Goal: Information Seeking & Learning: Learn about a topic

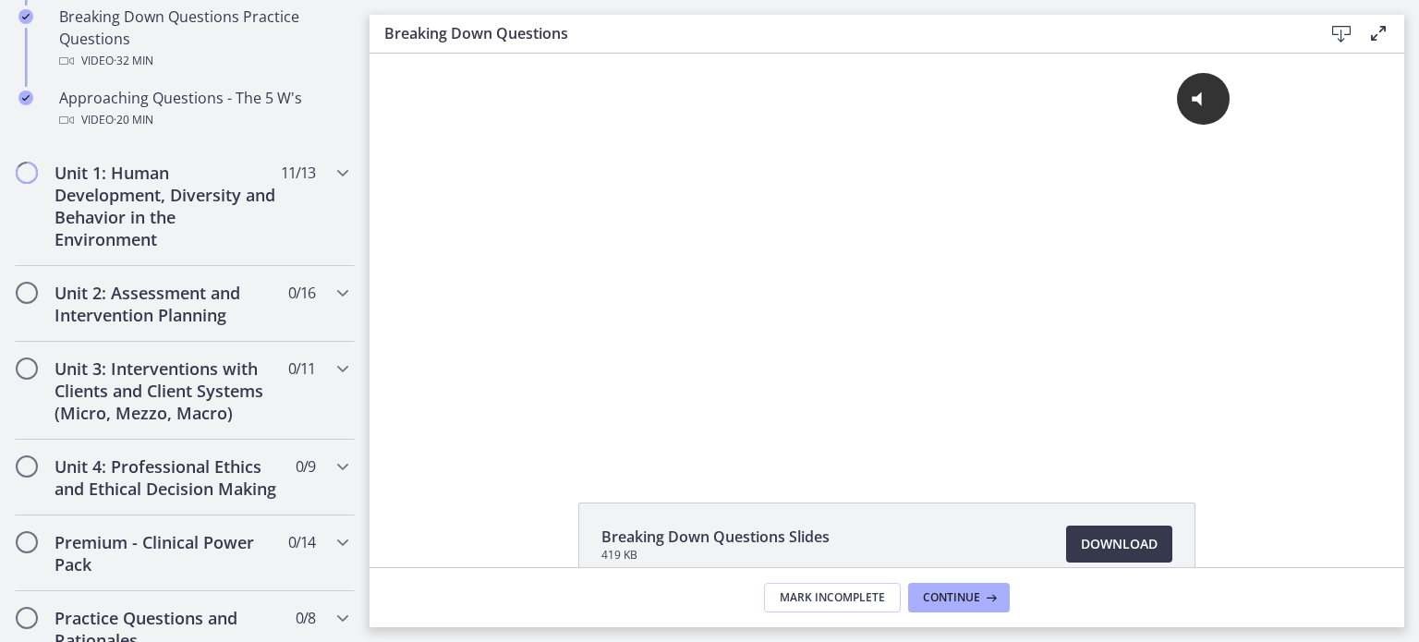
scroll to position [539, 0]
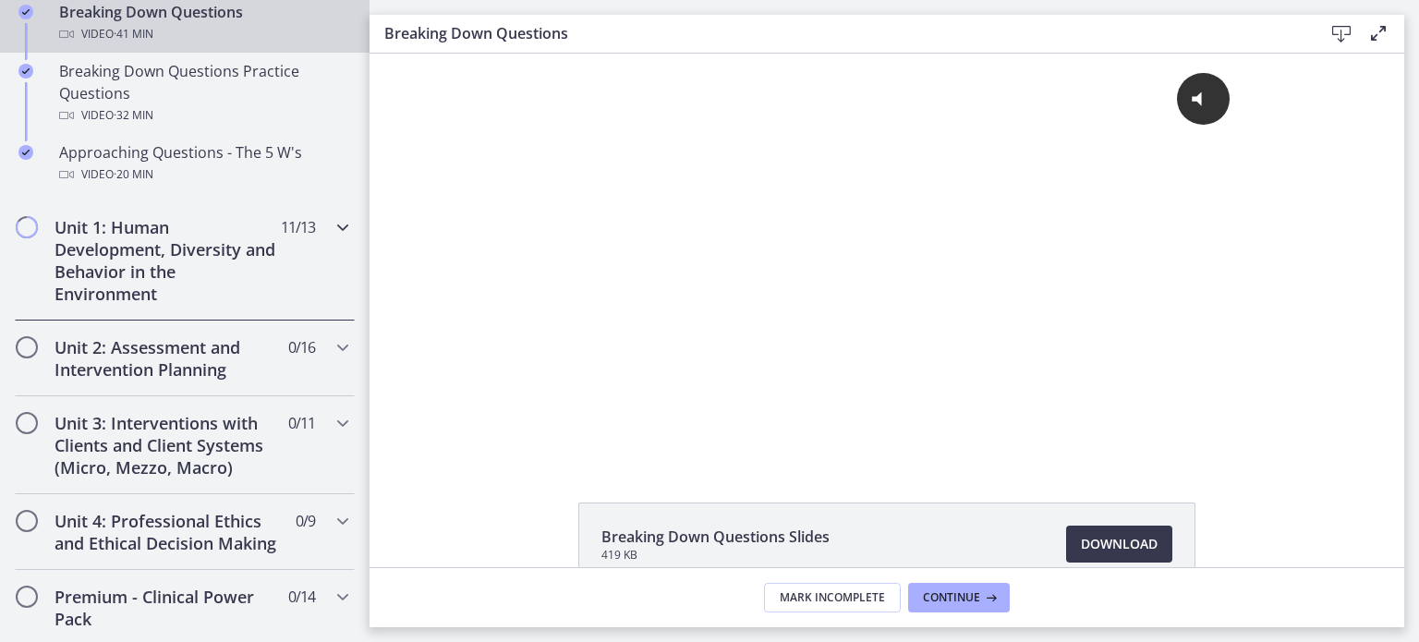
click at [332, 224] on icon "Chapters" at bounding box center [343, 227] width 22 height 22
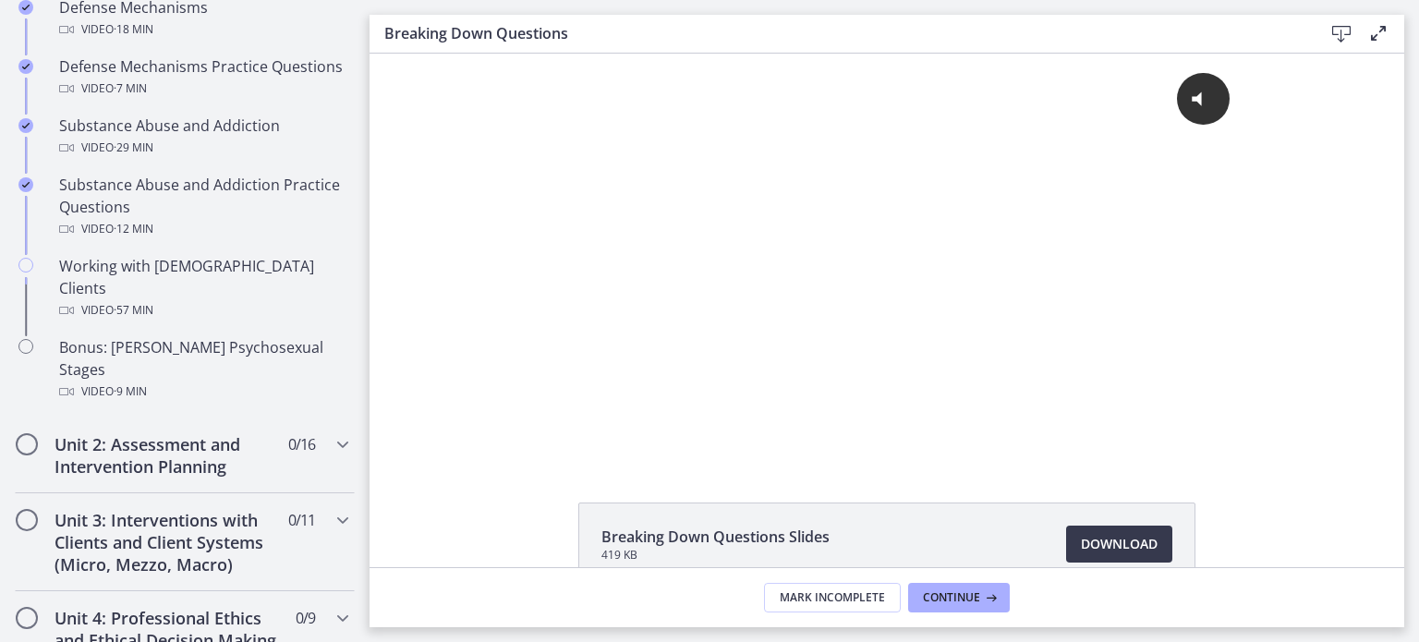
scroll to position [1156, 0]
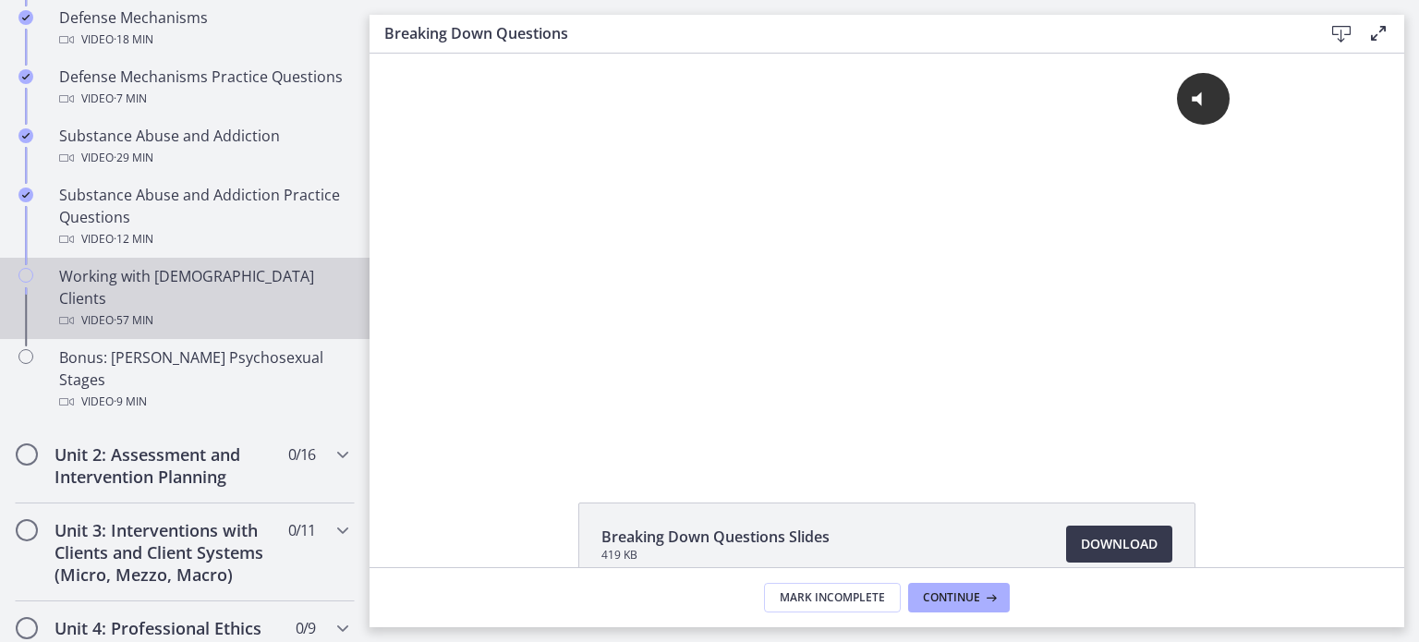
click at [26, 272] on icon "Chapters" at bounding box center [25, 275] width 15 height 15
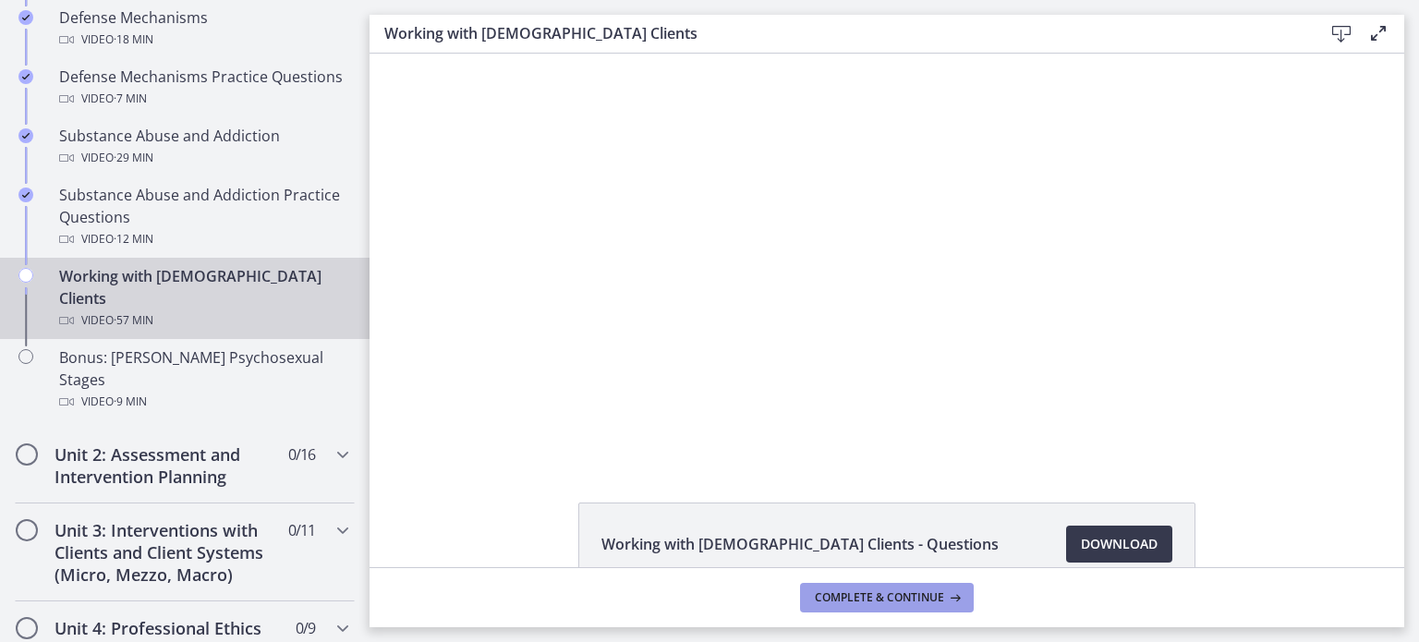
click at [904, 598] on span "Complete & continue" at bounding box center [879, 597] width 129 height 15
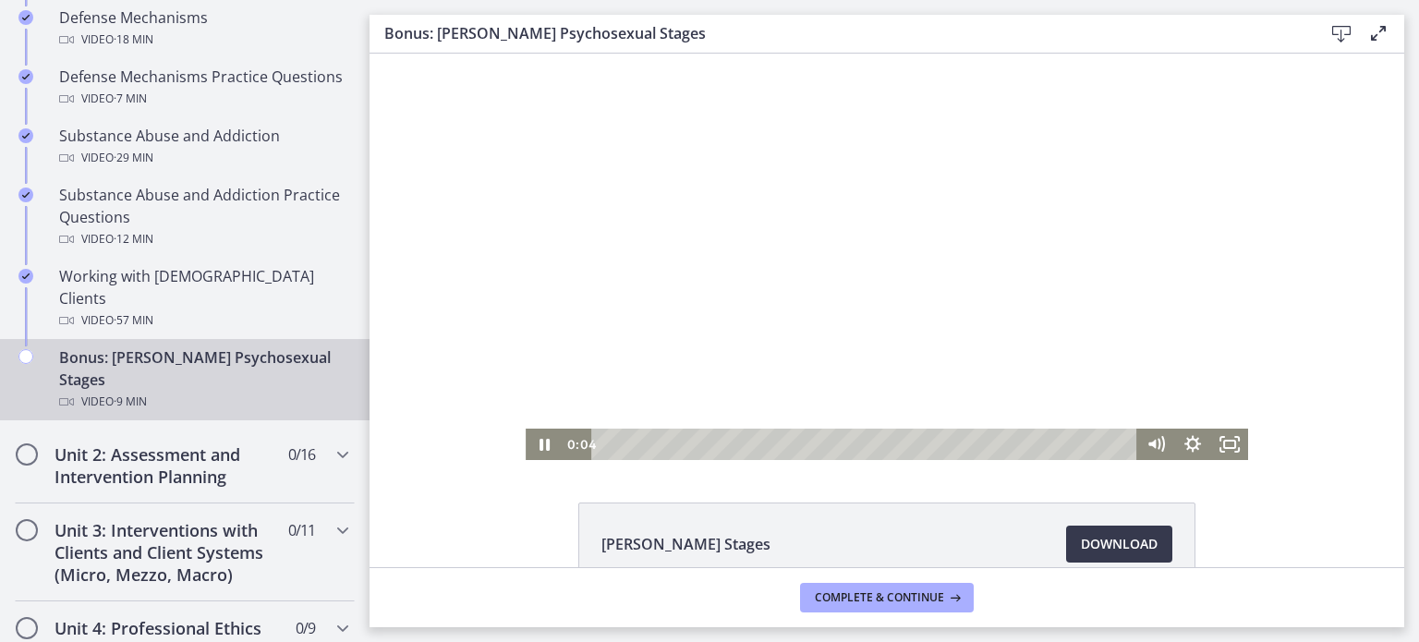
click at [665, 307] on div at bounding box center [887, 257] width 722 height 406
click at [803, 332] on div at bounding box center [887, 257] width 722 height 406
click at [1184, 442] on icon "Show settings menu" at bounding box center [1192, 443] width 17 height 17
click at [1159, 372] on span "Speed" at bounding box center [1169, 381] width 46 height 31
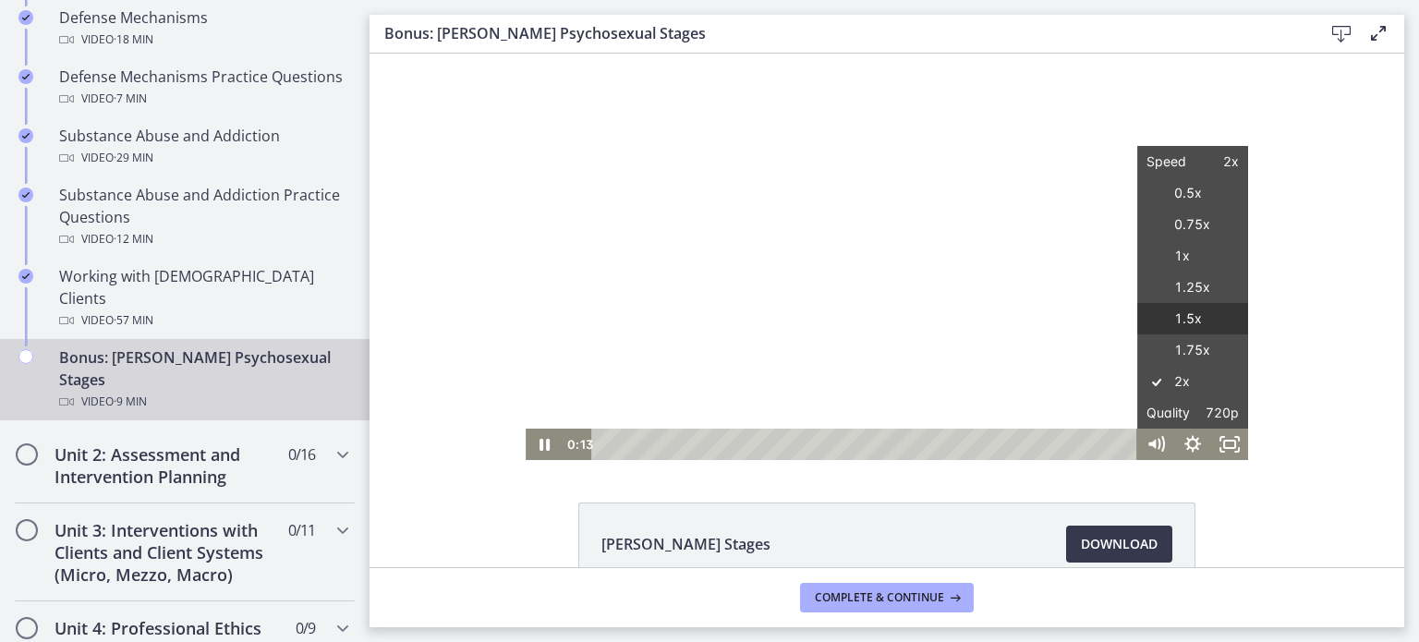
click at [1181, 318] on label "1.5x" at bounding box center [1192, 319] width 111 height 32
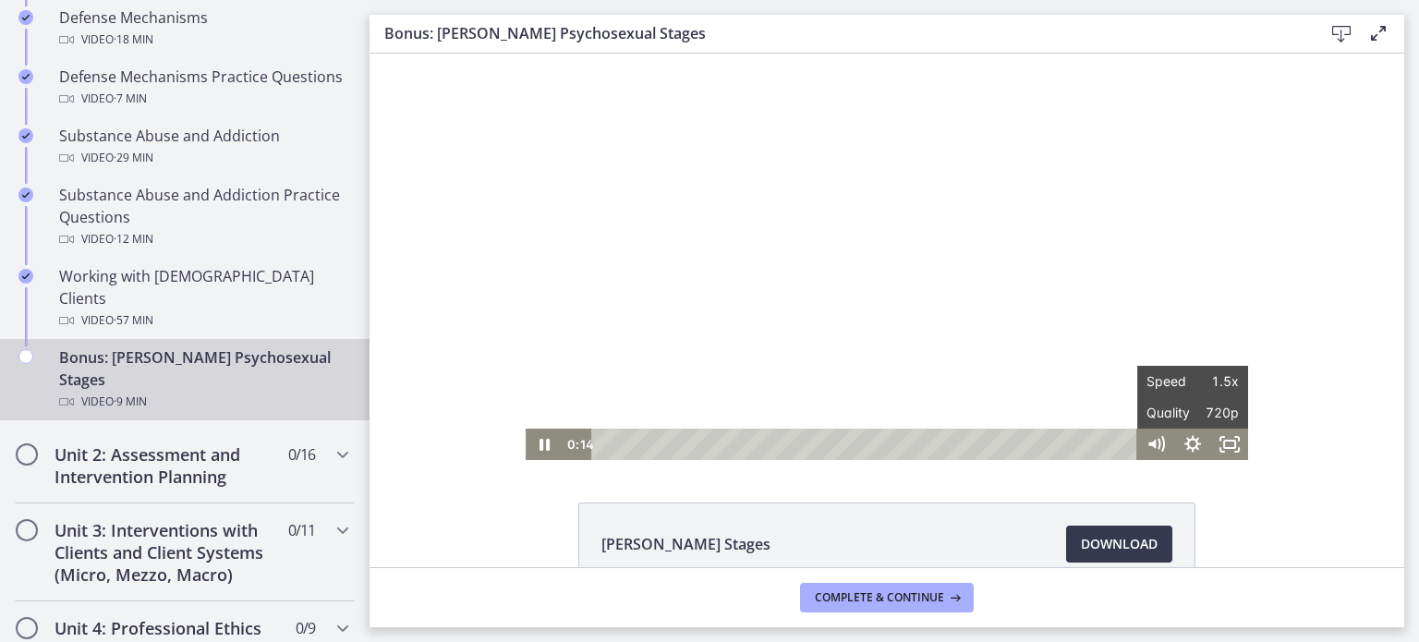
click at [1292, 369] on div "Click for sound @keyframes VOLUME_SMALL_WAVE_FLASH { 0% { opacity: 0; } 33% { o…" at bounding box center [886, 257] width 1034 height 406
click at [1015, 284] on div at bounding box center [887, 257] width 722 height 406
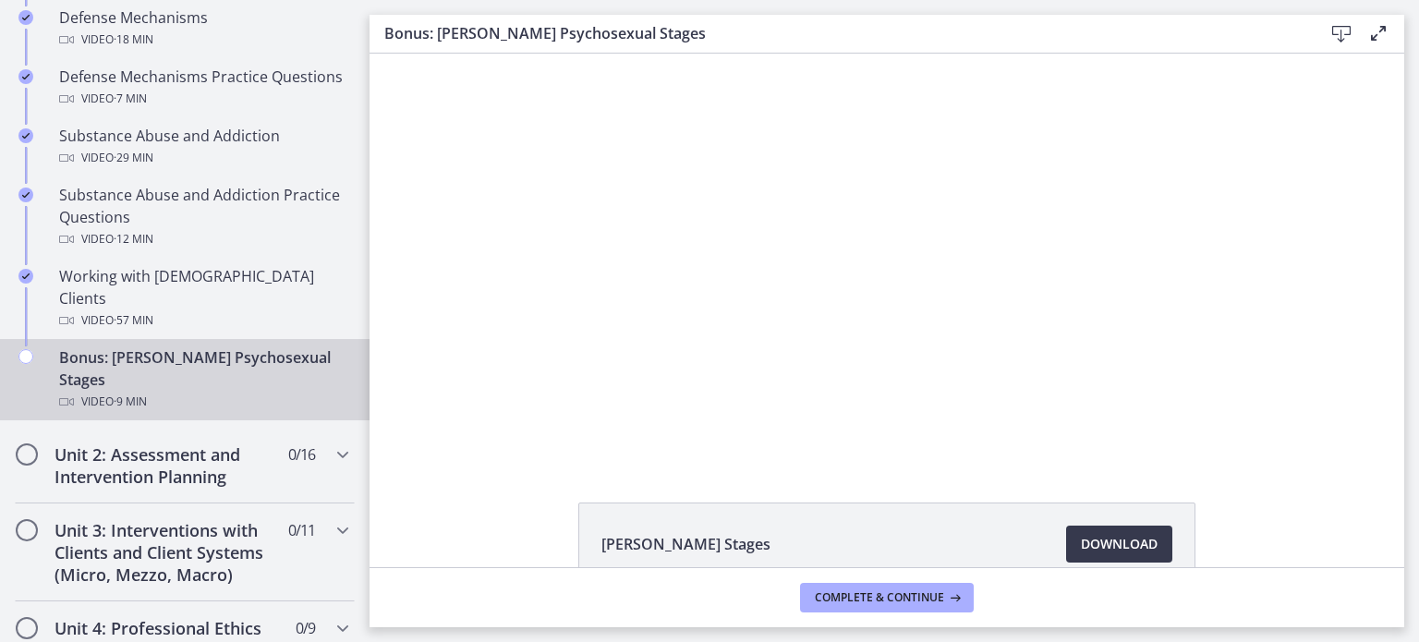
click at [526, 54] on button "Pause: cf617uqlqfeo7ijuai3g.mp4" at bounding box center [526, 54] width 1 height 1
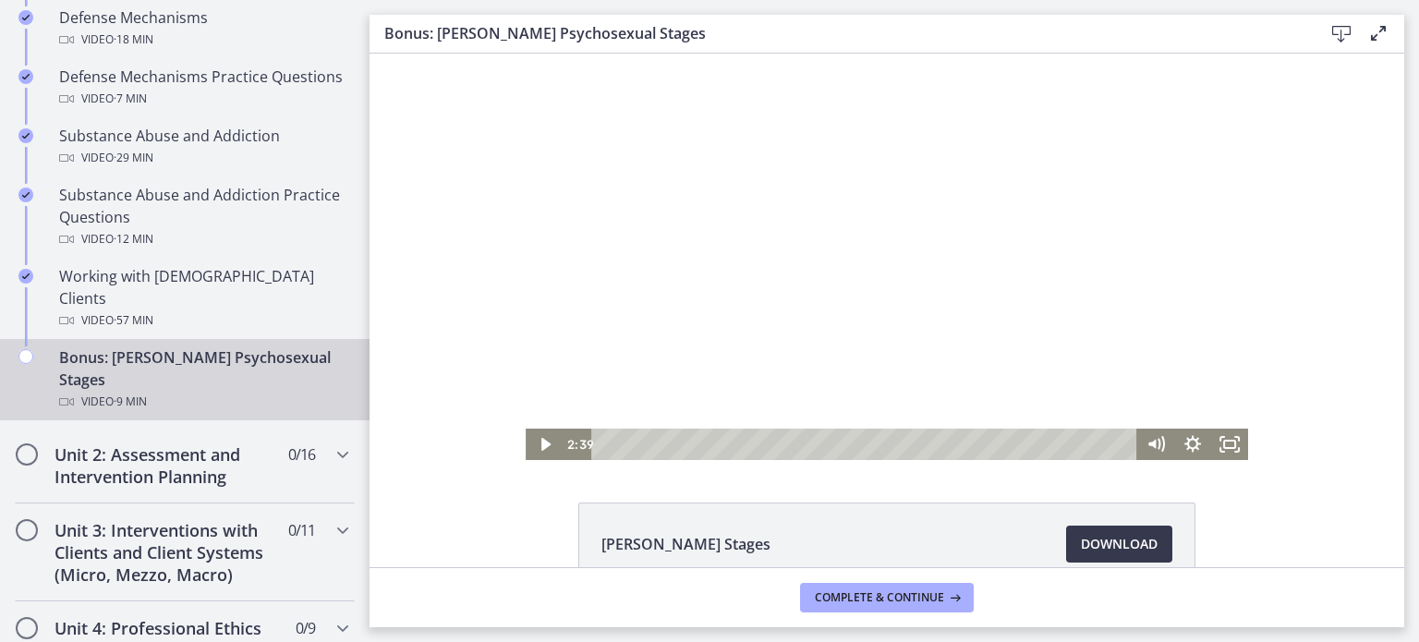
click at [526, 54] on button "Play Video: cf617uqlqfeo7ijuai3g.mp4" at bounding box center [526, 54] width 1 height 1
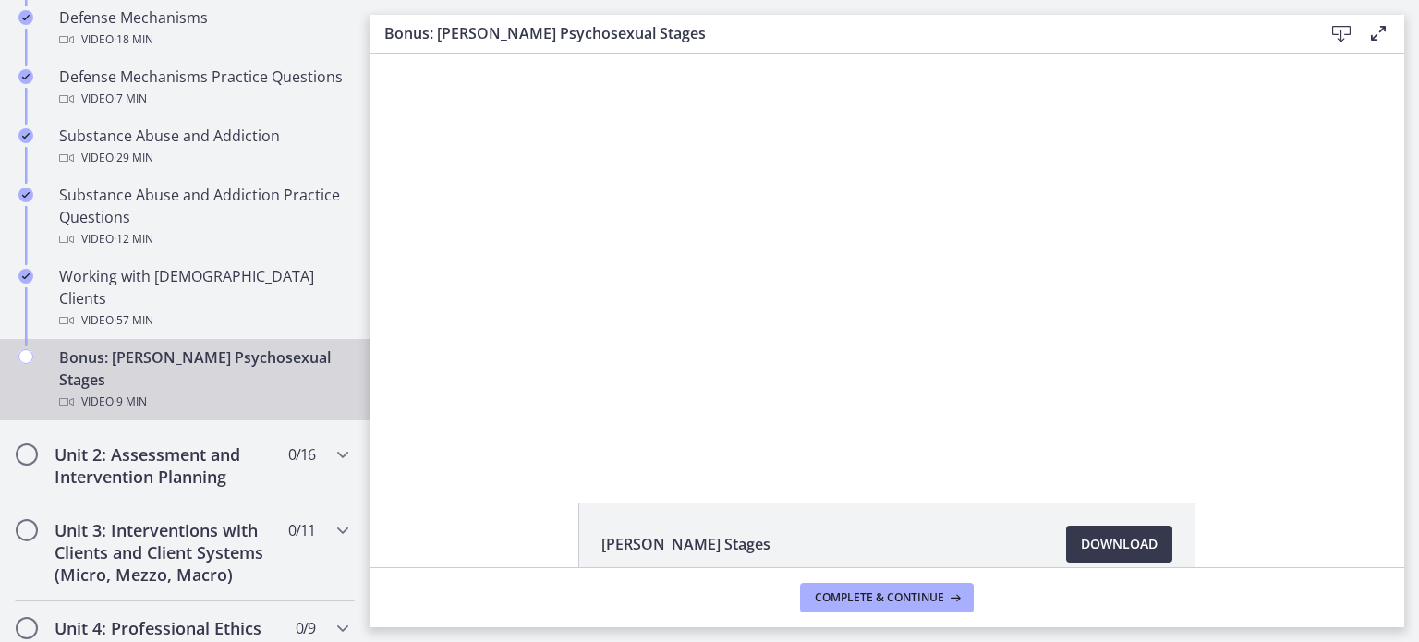
click at [526, 54] on button "Pause: cf617uqlqfeo7ijuai3g.mp4" at bounding box center [526, 54] width 1 height 1
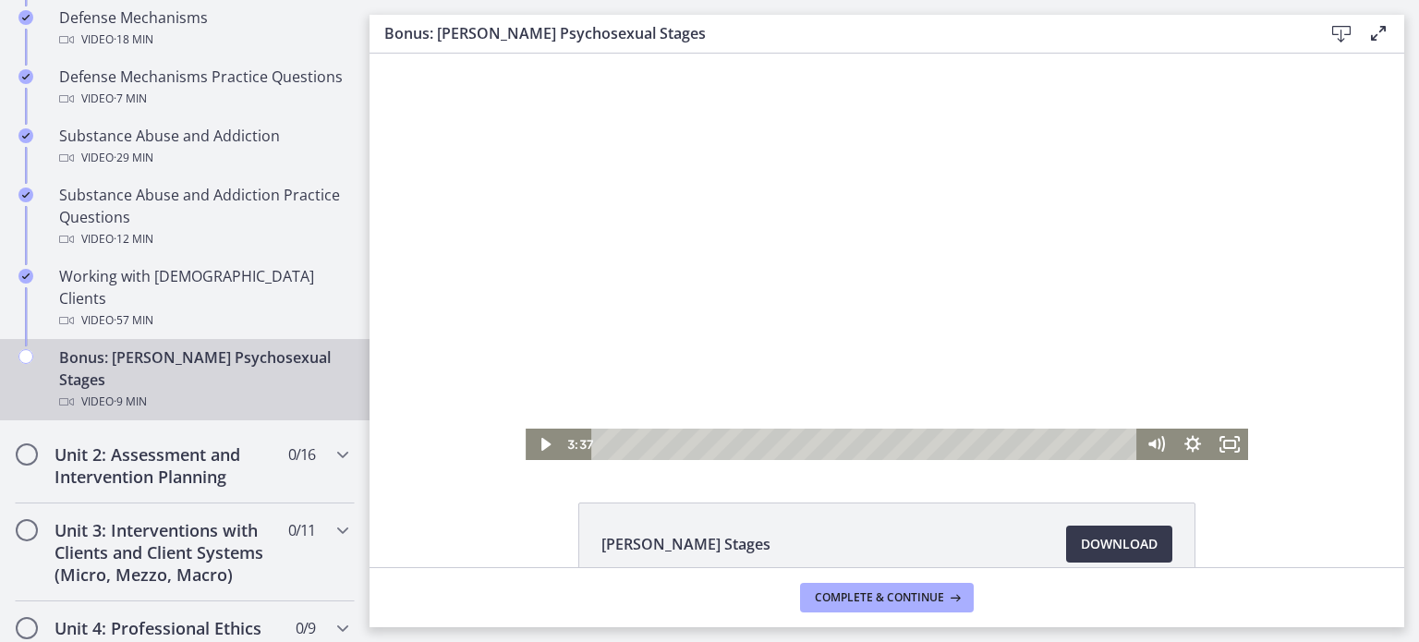
click at [526, 54] on button "Play Video: cf617uqlqfeo7ijuai3g.mp4" at bounding box center [526, 54] width 1 height 1
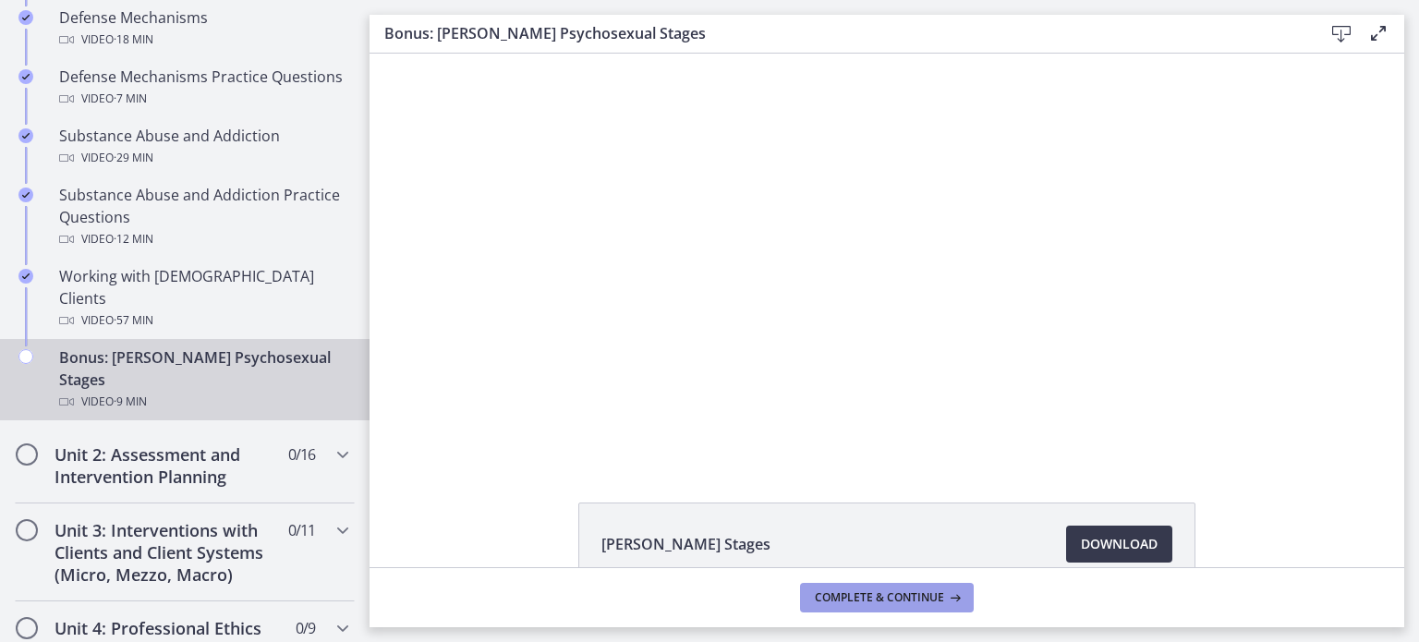
click at [930, 598] on span "Complete & continue" at bounding box center [879, 597] width 129 height 15
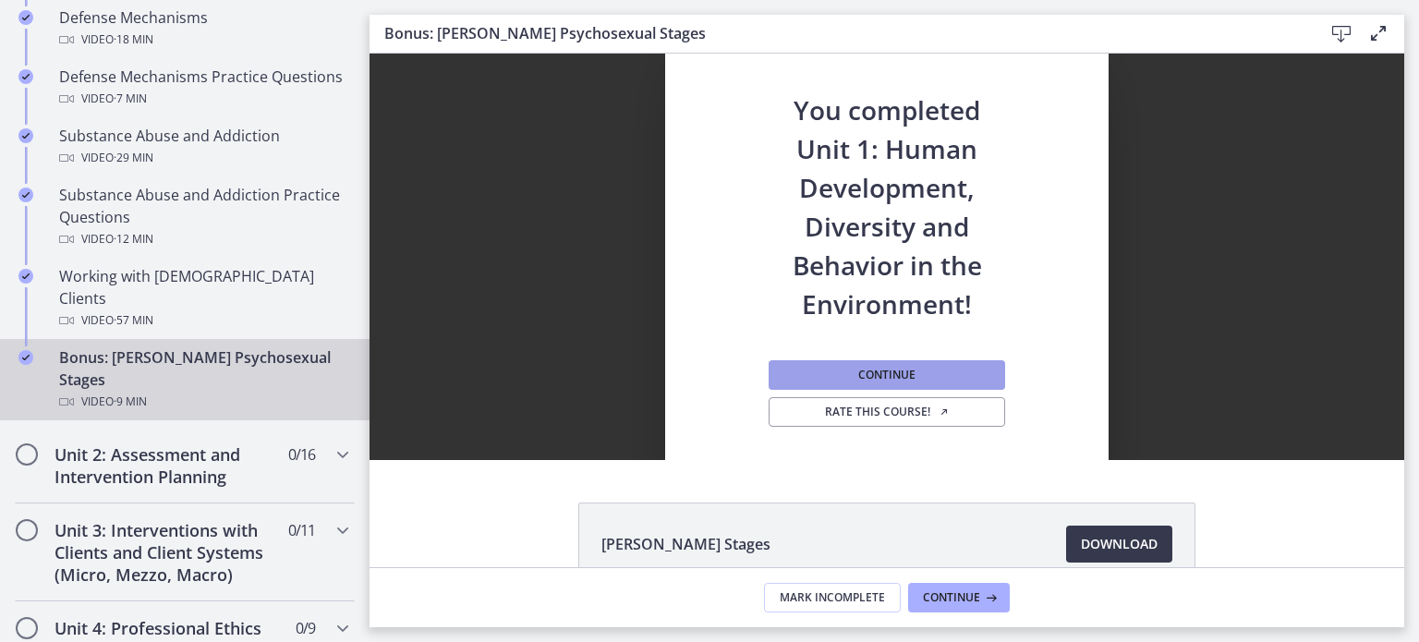
click at [883, 378] on span "Continue" at bounding box center [886, 375] width 57 height 15
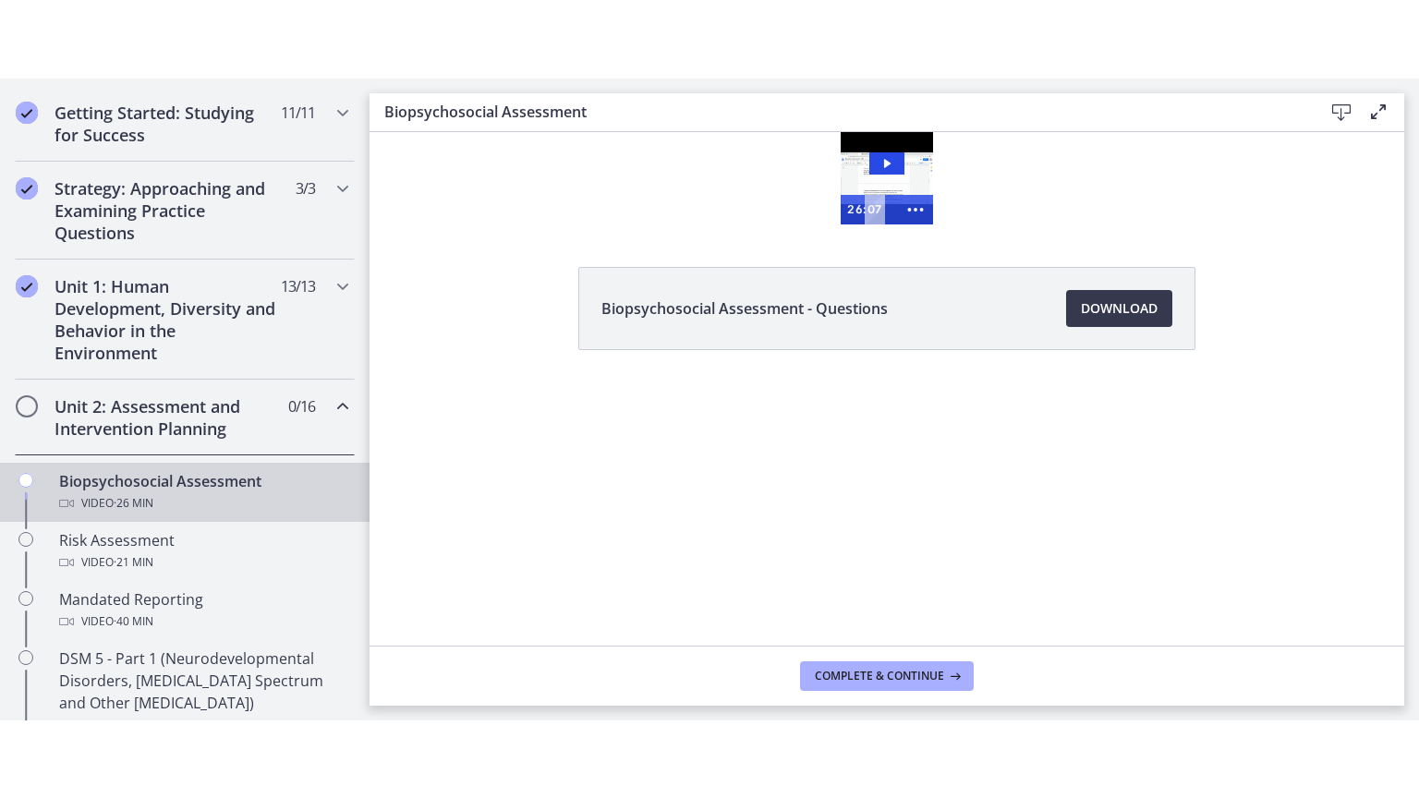
scroll to position [346, 0]
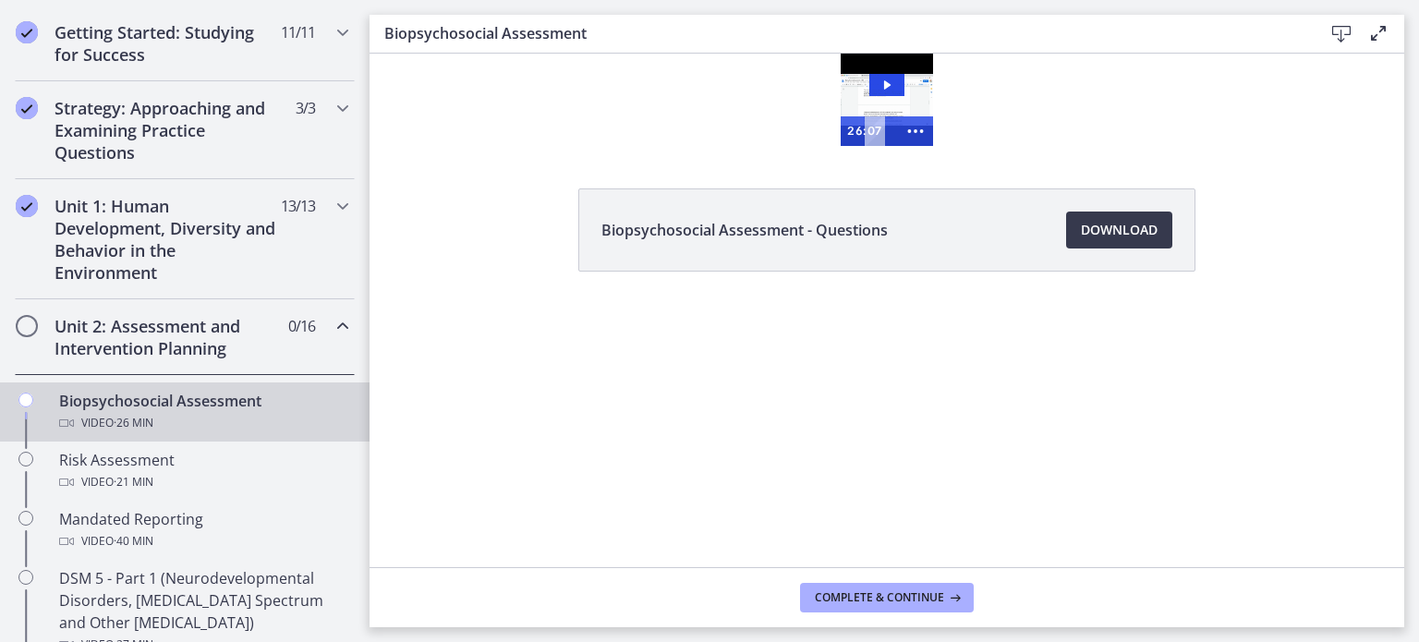
click at [125, 336] on h2 "Unit 2: Assessment and Intervention Planning" at bounding box center [166, 337] width 225 height 44
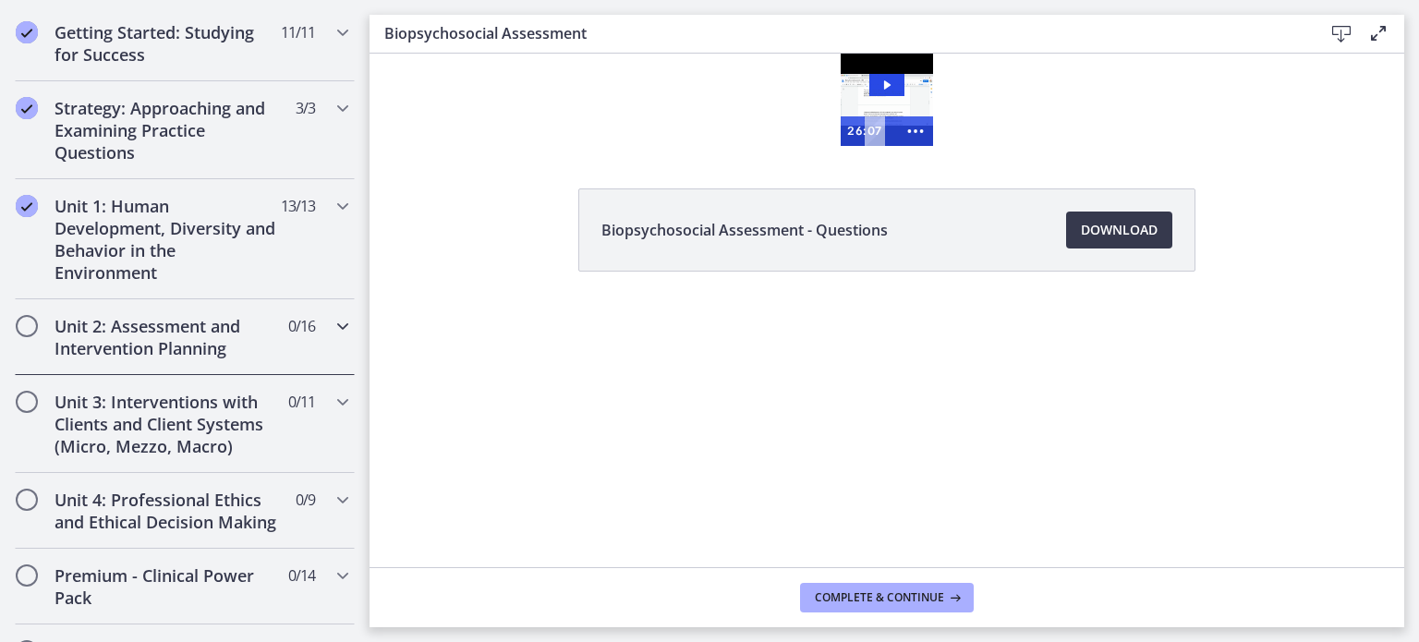
click at [239, 332] on h2 "Unit 2: Assessment and Intervention Planning" at bounding box center [166, 337] width 225 height 44
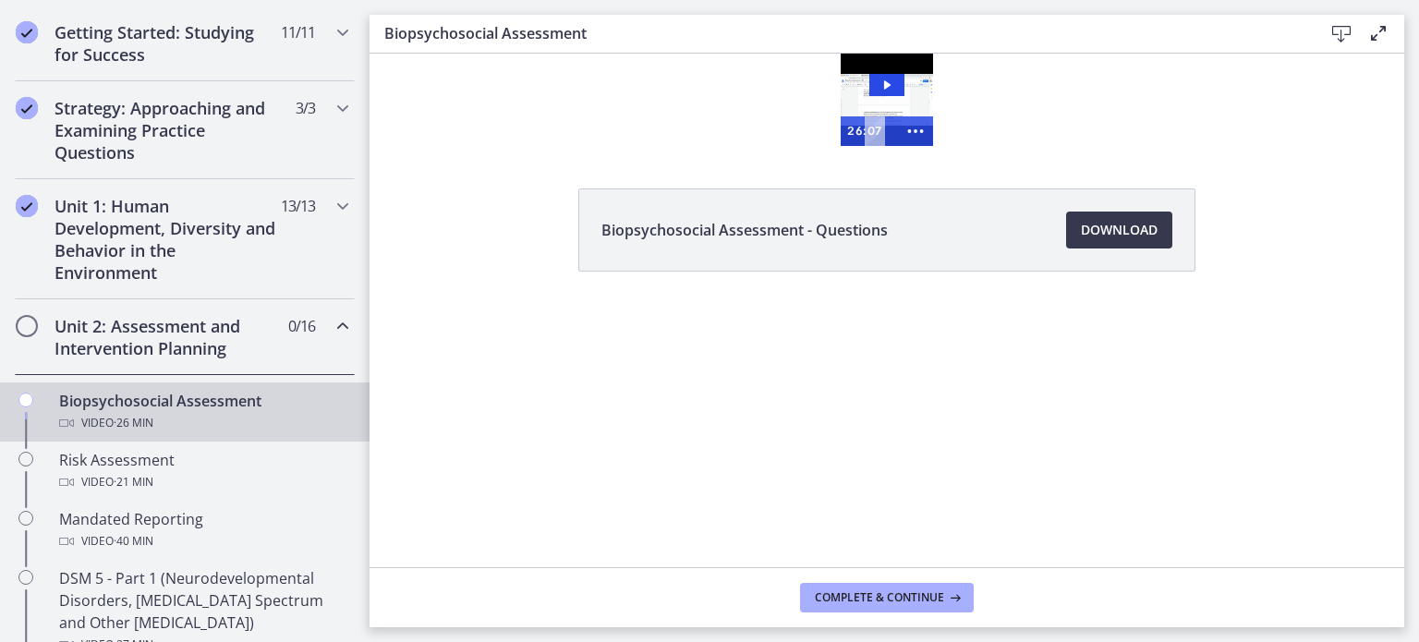
click at [894, 86] on icon "Play Video: cbe28tpt4o1cl02sic2g.mp4" at bounding box center [886, 85] width 35 height 22
click at [925, 129] on icon "Show more buttons" at bounding box center [915, 131] width 35 height 30
drag, startPoint x: 889, startPoint y: 134, endPoint x: 1257, endPoint y: 298, distance: 403.5
click at [889, 134] on icon "Fullscreen" at bounding box center [880, 131] width 42 height 35
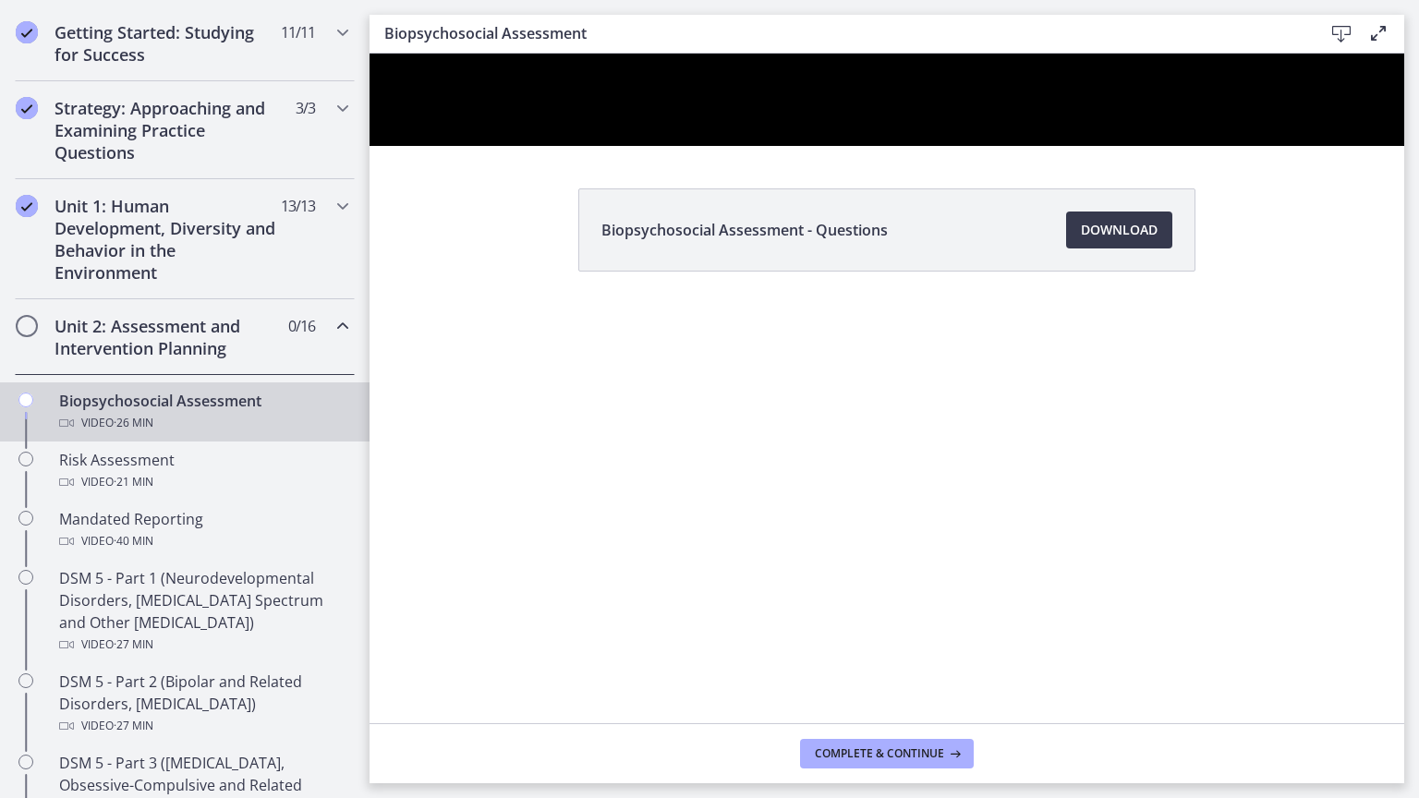
click at [1356, 105] on button "Unfullscreen" at bounding box center [1380, 125] width 48 height 41
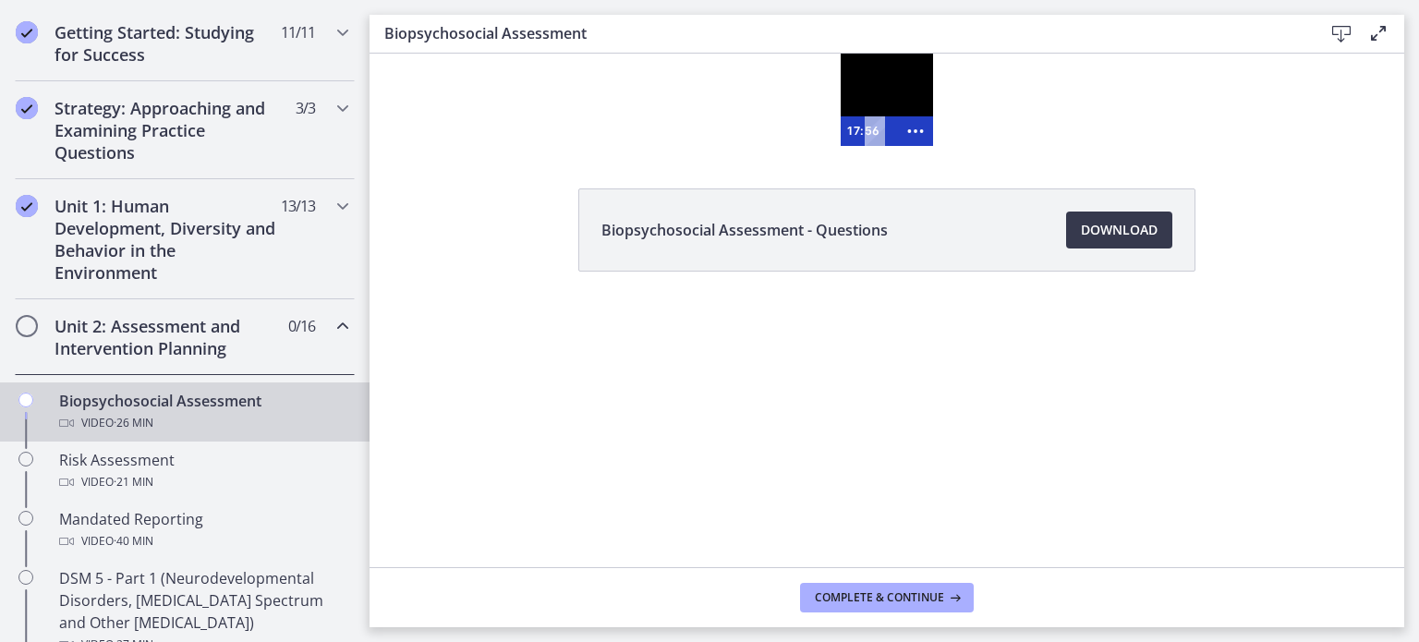
click at [900, 91] on div at bounding box center [886, 100] width 92 height 92
click at [911, 131] on icon "Show fewer buttons" at bounding box center [915, 131] width 35 height 30
click at [870, 127] on icon "Fullscreen" at bounding box center [880, 131] width 35 height 30
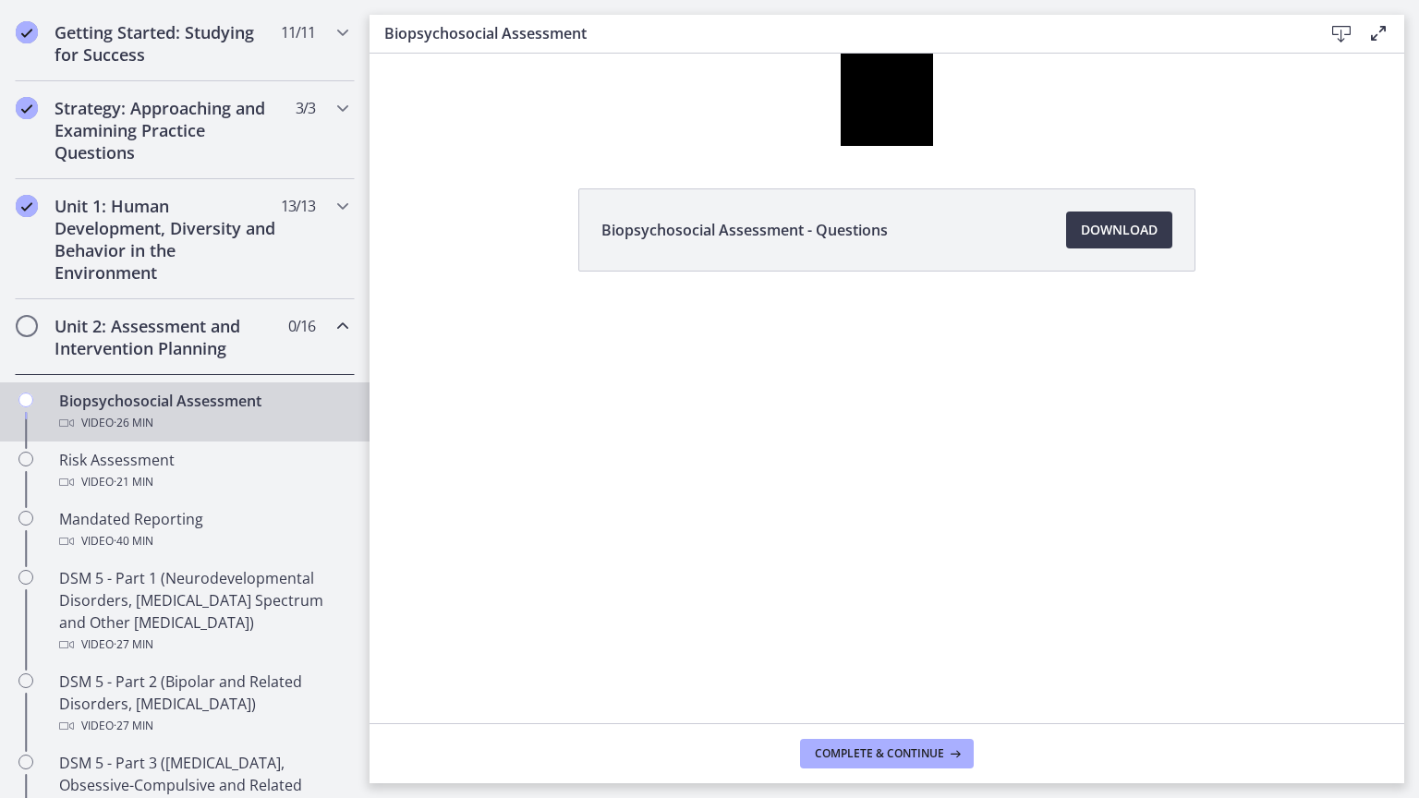
click at [973, 105] on button "Unfullscreen" at bounding box center [997, 125] width 48 height 41
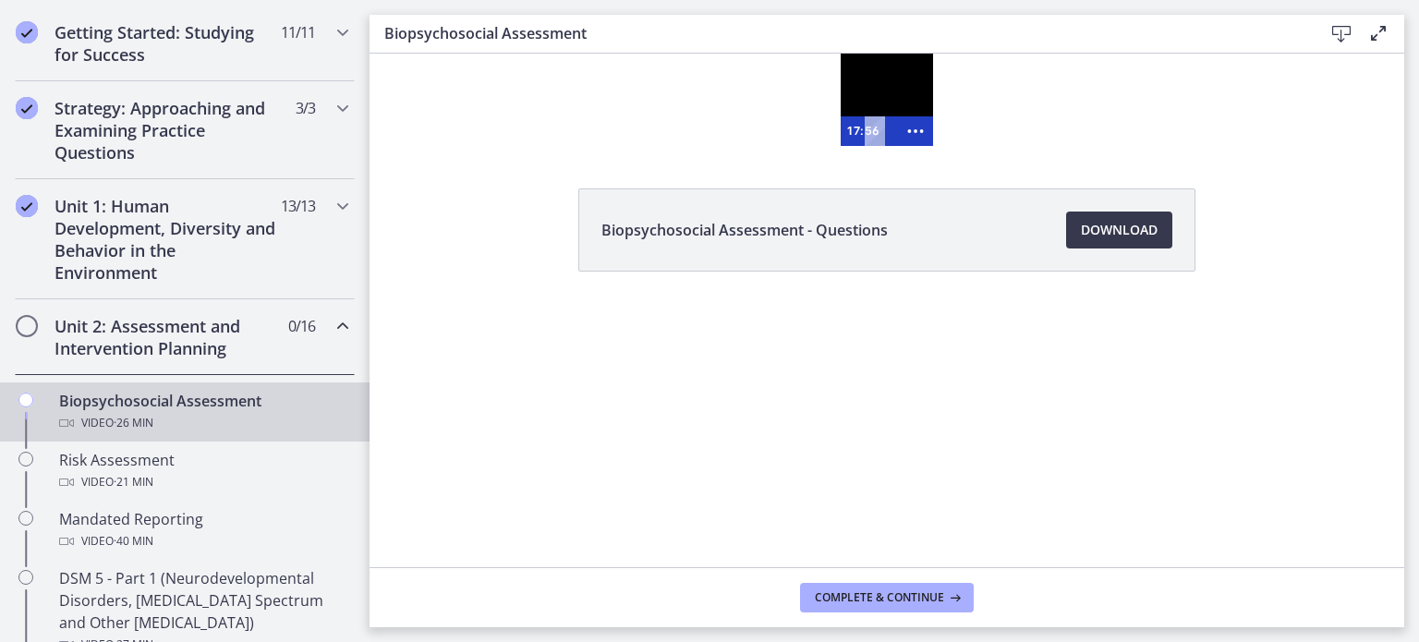
click at [897, 80] on div at bounding box center [886, 100] width 92 height 92
click at [914, 132] on circle "Show fewer buttons" at bounding box center [915, 131] width 4 height 4
click at [872, 131] on icon "Fullscreen" at bounding box center [880, 131] width 35 height 30
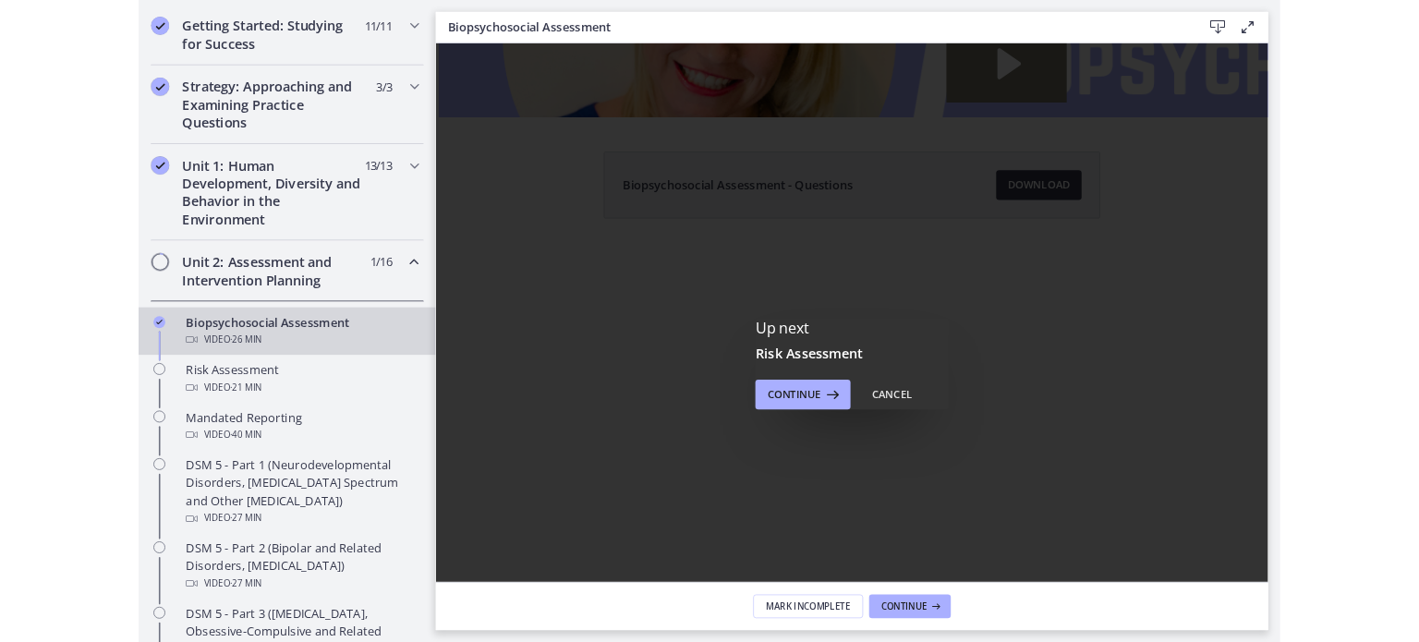
scroll to position [0, 0]
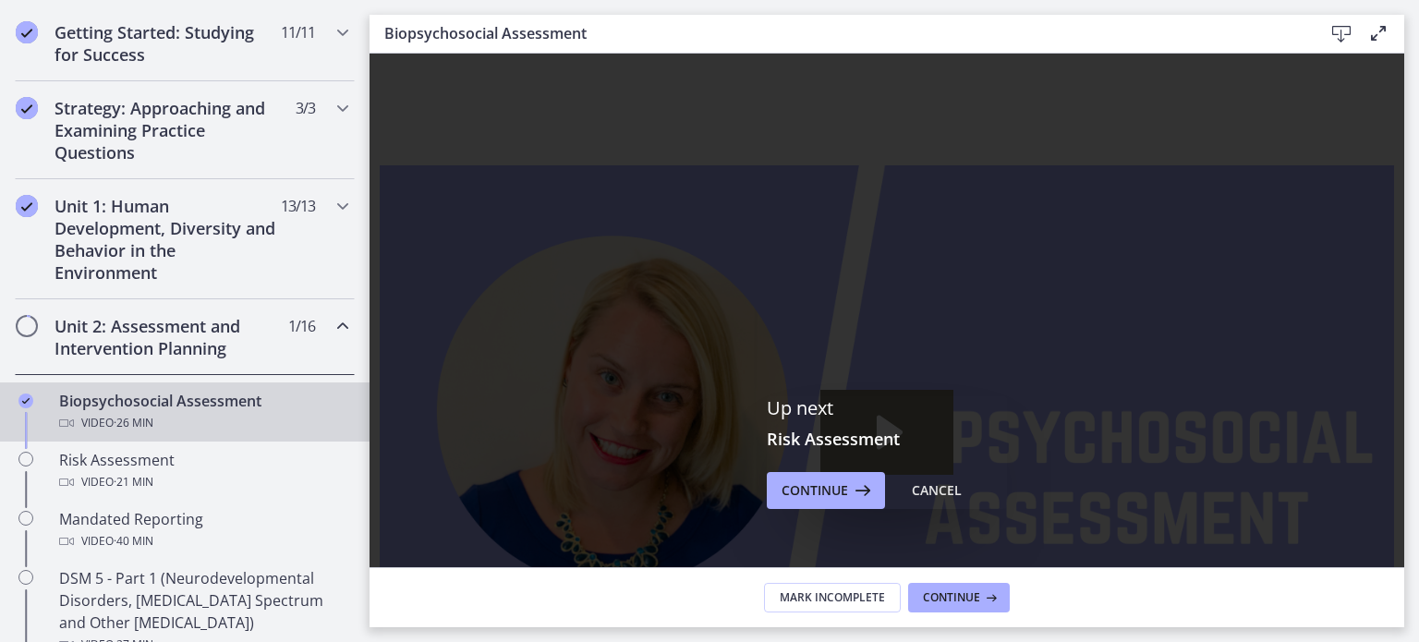
click at [623, 216] on div "Up next Risk Assessment Continue Cancel" at bounding box center [886, 453] width 1034 height 798
click at [985, 591] on icon at bounding box center [989, 597] width 18 height 15
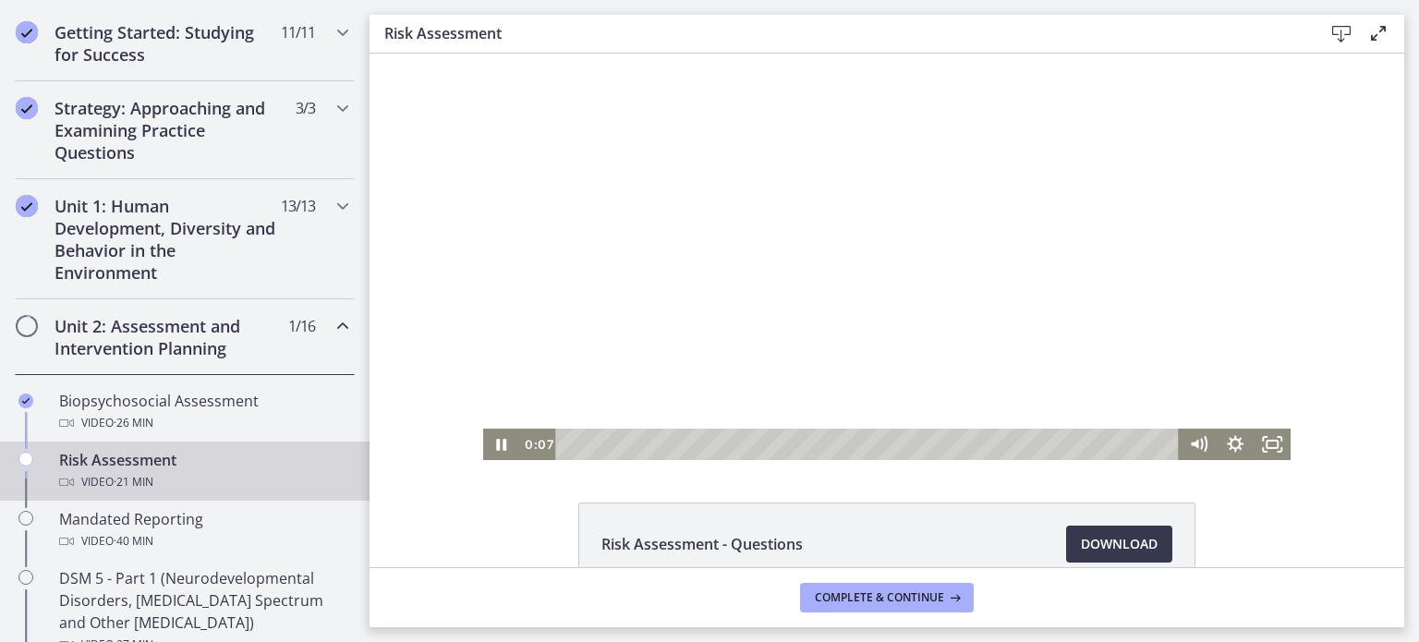
click at [869, 251] on div at bounding box center [887, 257] width 808 height 406
click at [1263, 445] on icon "Fullscreen" at bounding box center [1272, 445] width 44 height 38
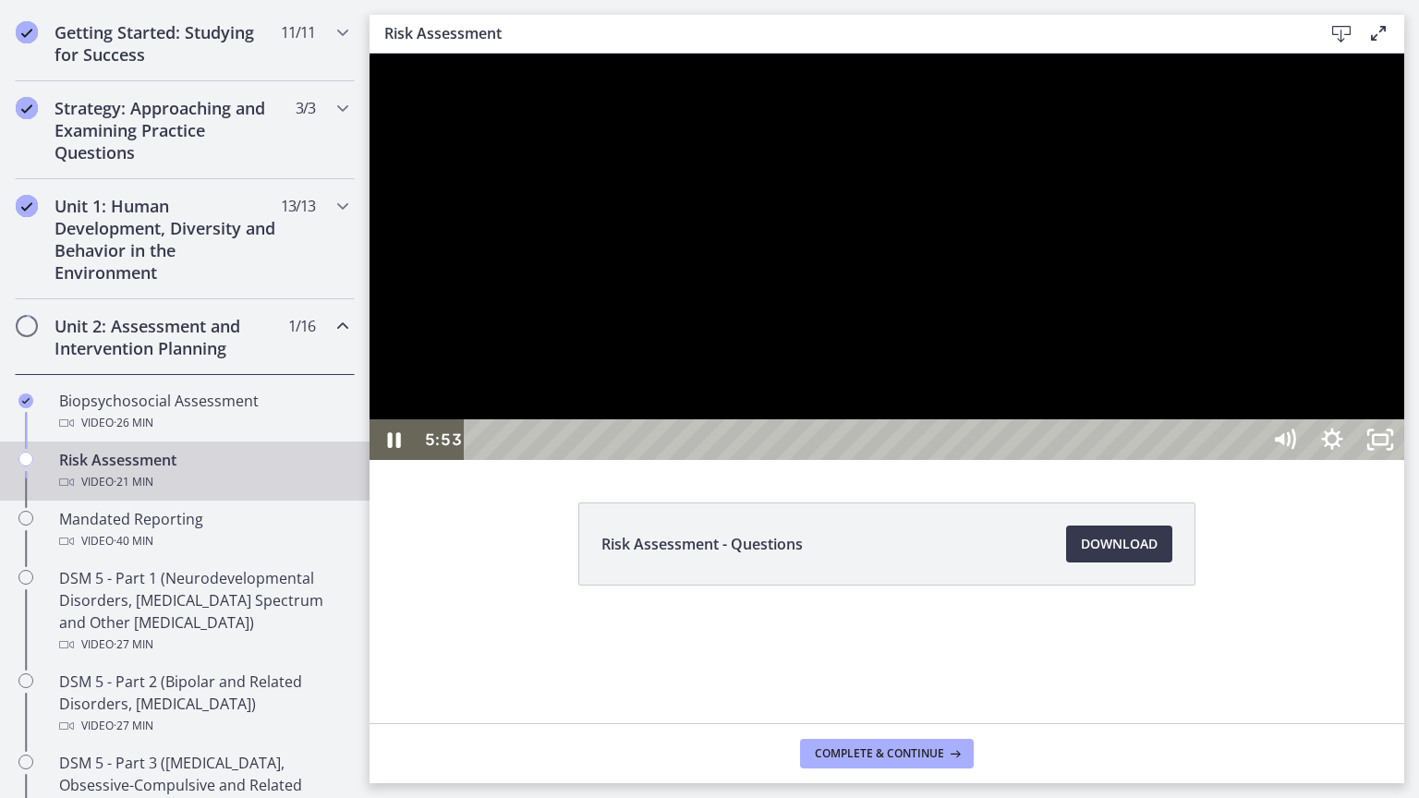
click at [1180, 460] on div at bounding box center [886, 257] width 1034 height 406
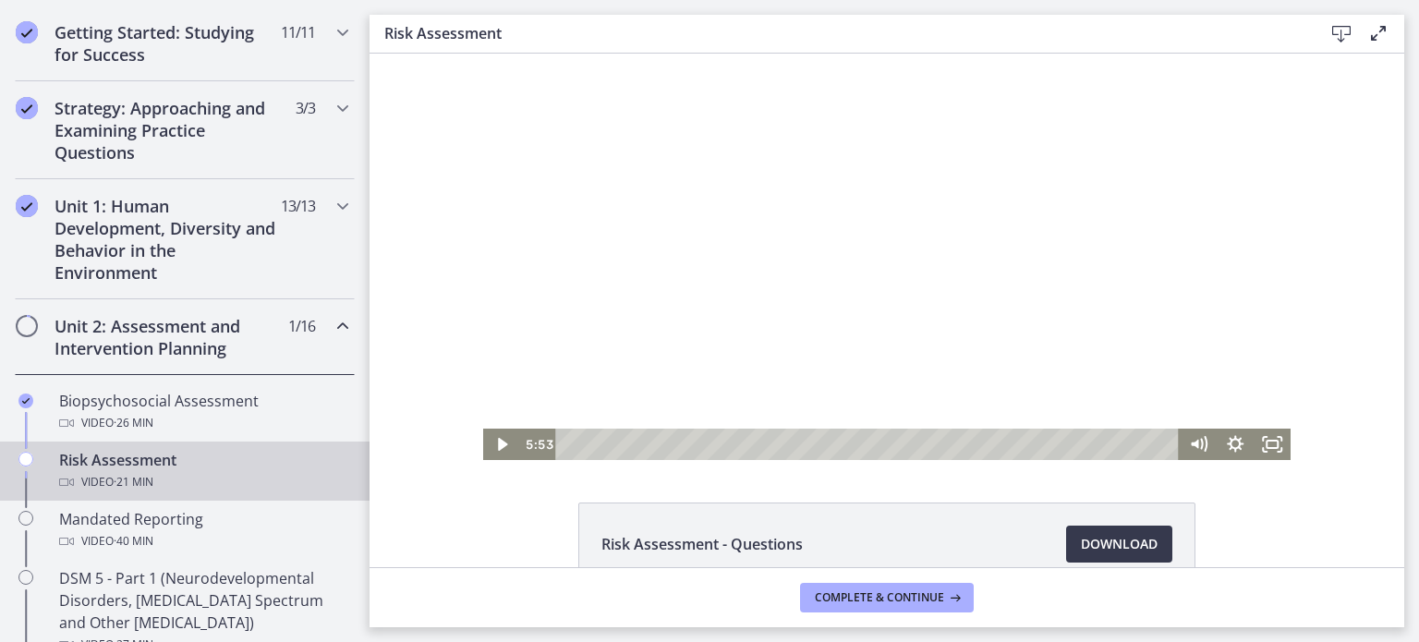
click at [1319, 272] on div "Click for sound @keyframes VOLUME_SMALL_WAVE_FLASH { 0% { opacity: 0; } 33% { o…" at bounding box center [886, 257] width 1034 height 406
click at [1003, 173] on div at bounding box center [887, 257] width 808 height 406
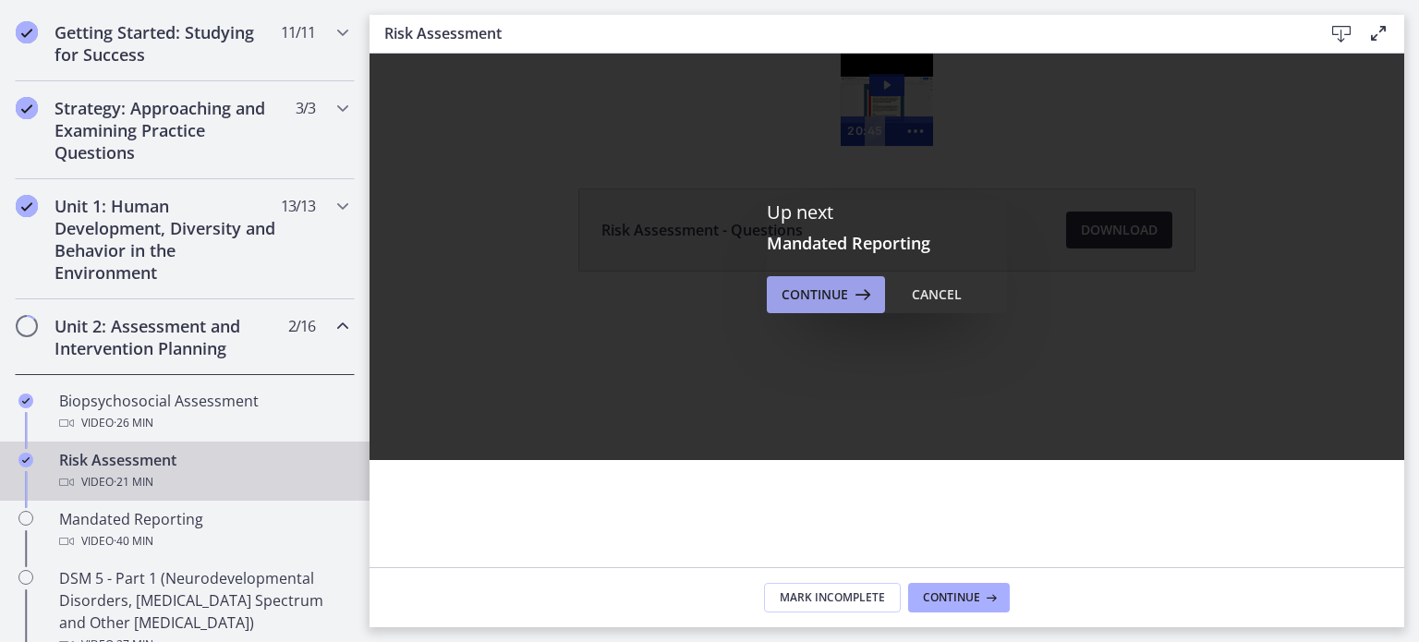
click at [802, 299] on span "Continue" at bounding box center [814, 295] width 66 height 22
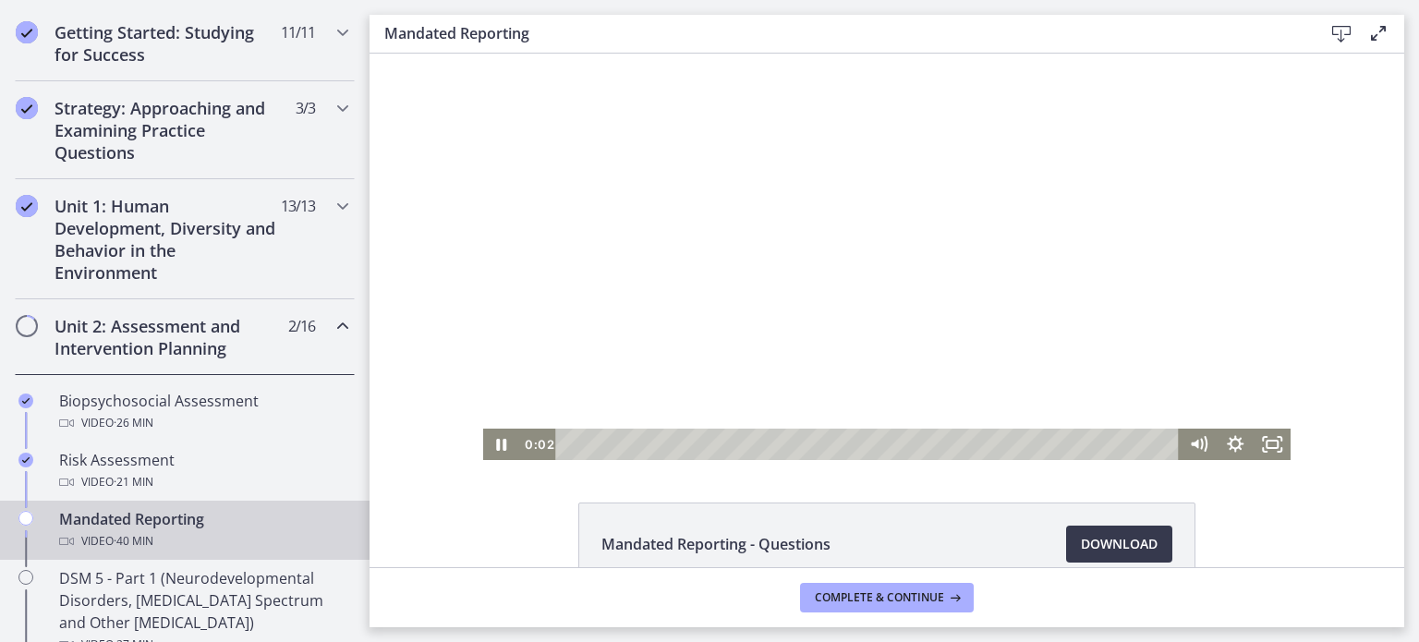
click at [914, 345] on div at bounding box center [887, 257] width 808 height 406
click at [756, 234] on div at bounding box center [887, 257] width 808 height 406
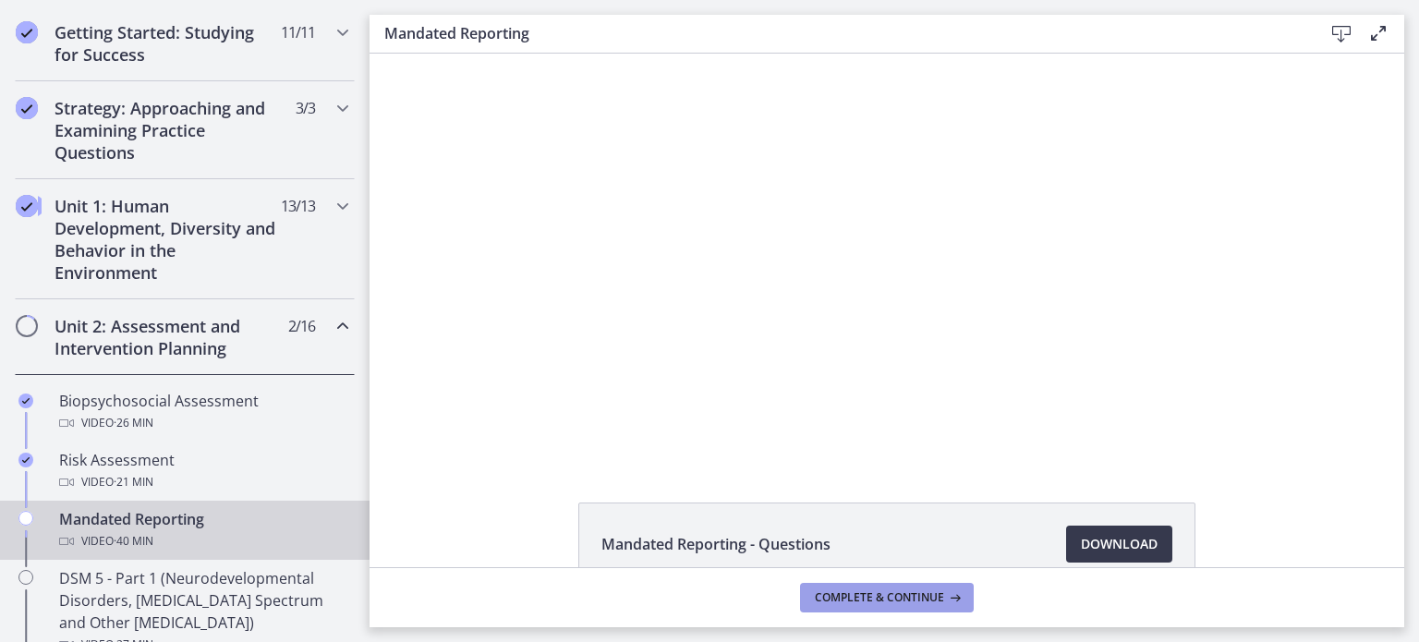
click at [829, 603] on span "Complete & continue" at bounding box center [879, 597] width 129 height 15
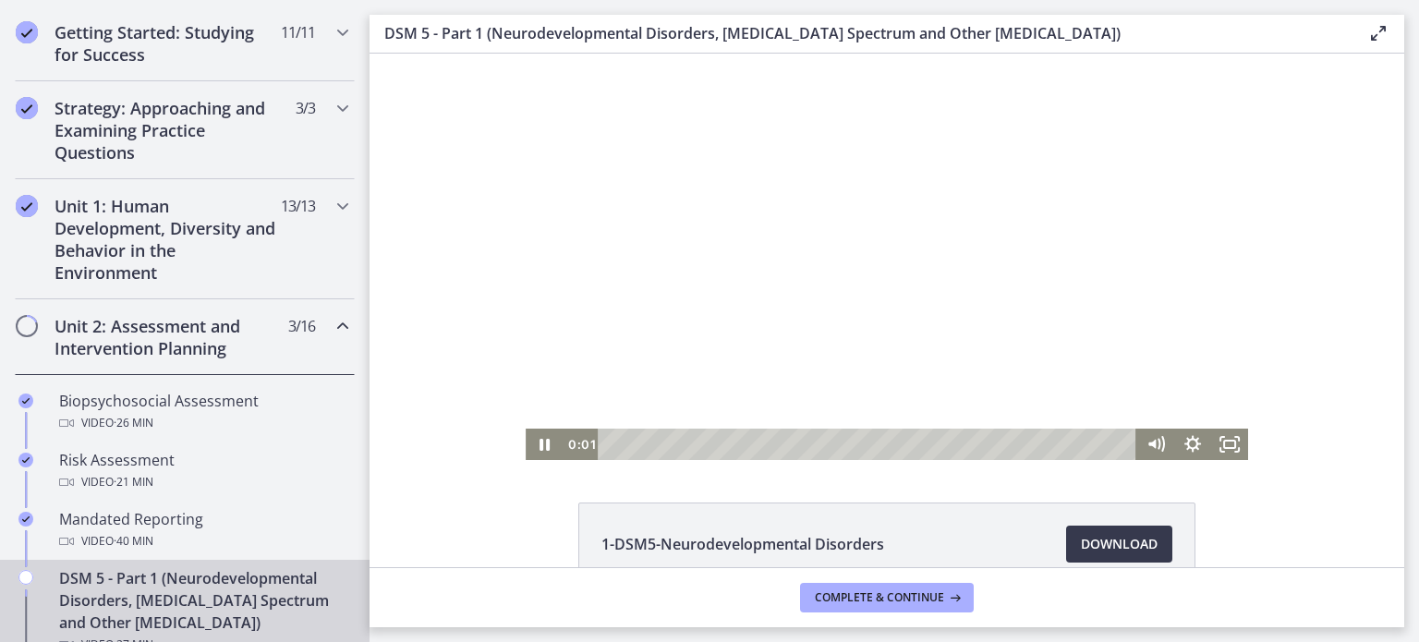
click at [750, 275] on div at bounding box center [887, 257] width 722 height 406
click at [918, 151] on div at bounding box center [887, 257] width 722 height 406
click at [1218, 450] on icon "Fullscreen" at bounding box center [1229, 444] width 37 height 31
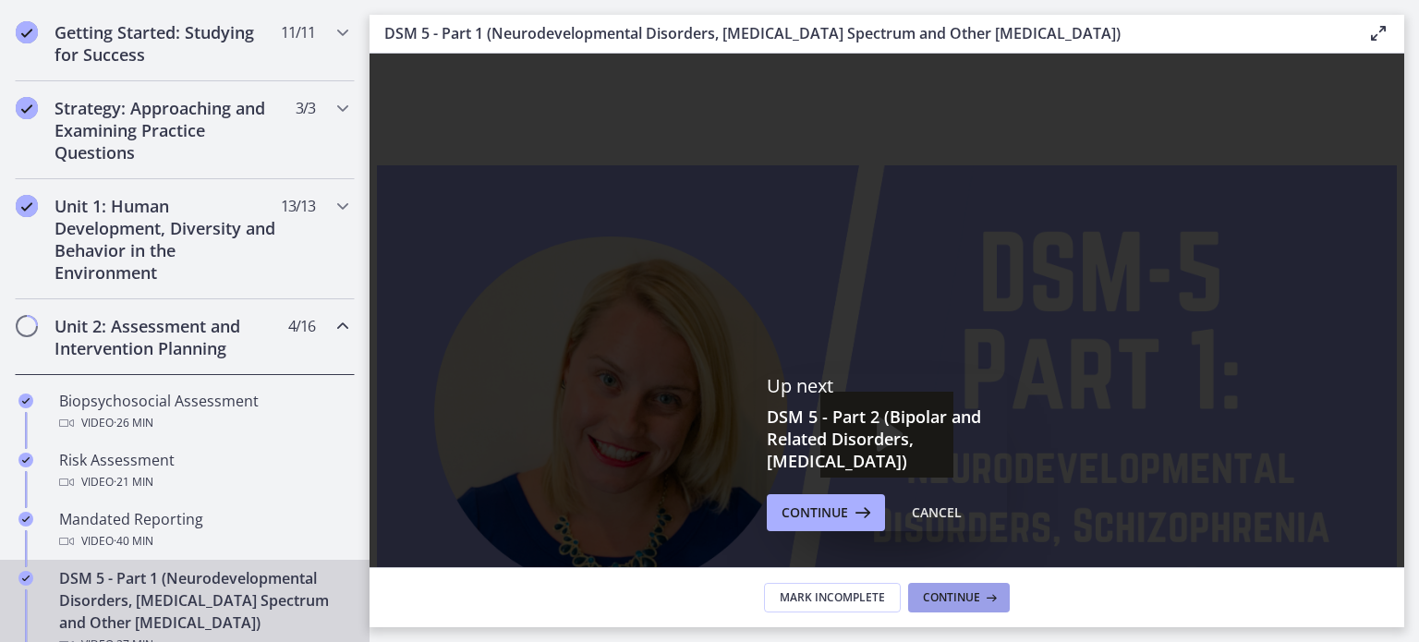
click at [935, 598] on span "Continue" at bounding box center [951, 597] width 57 height 15
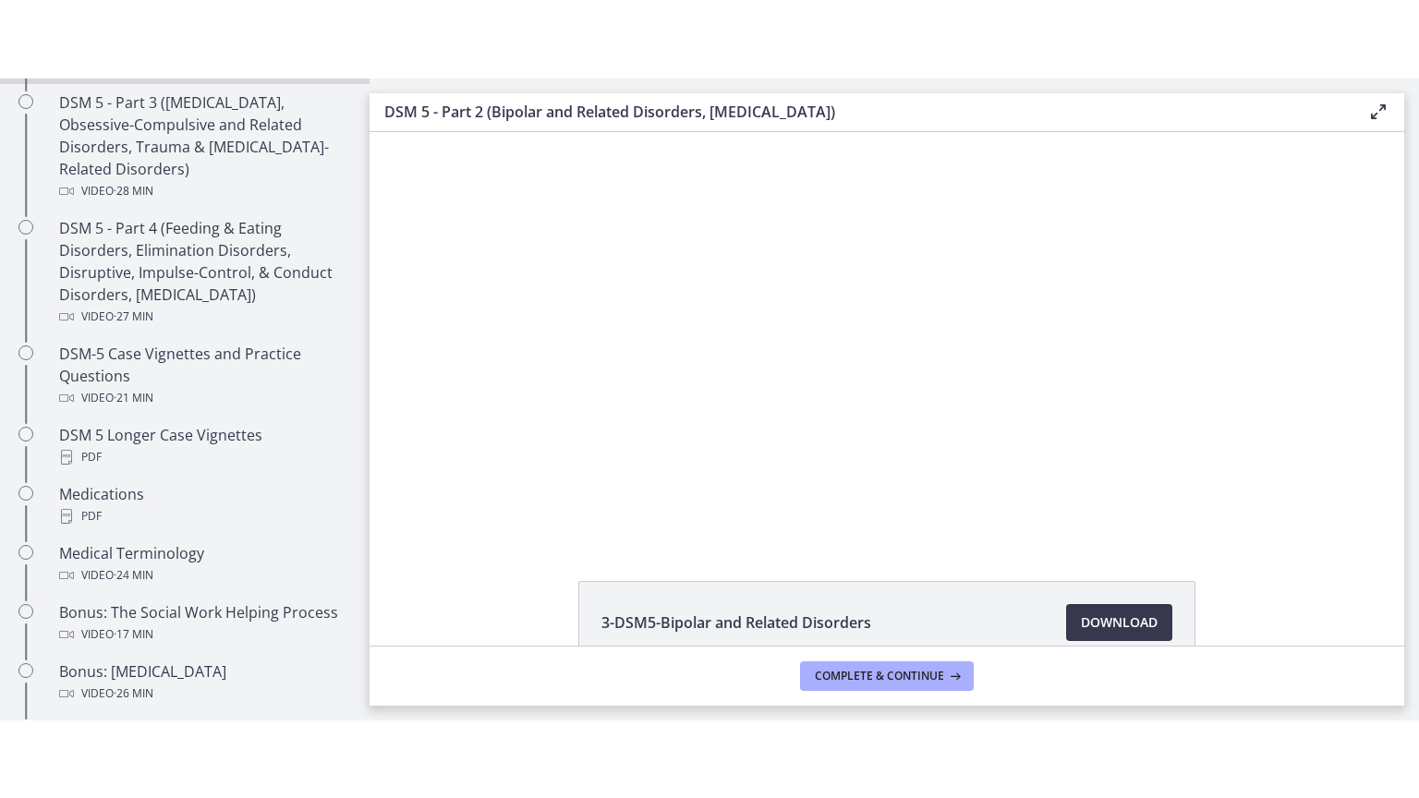
scroll to position [1085, 0]
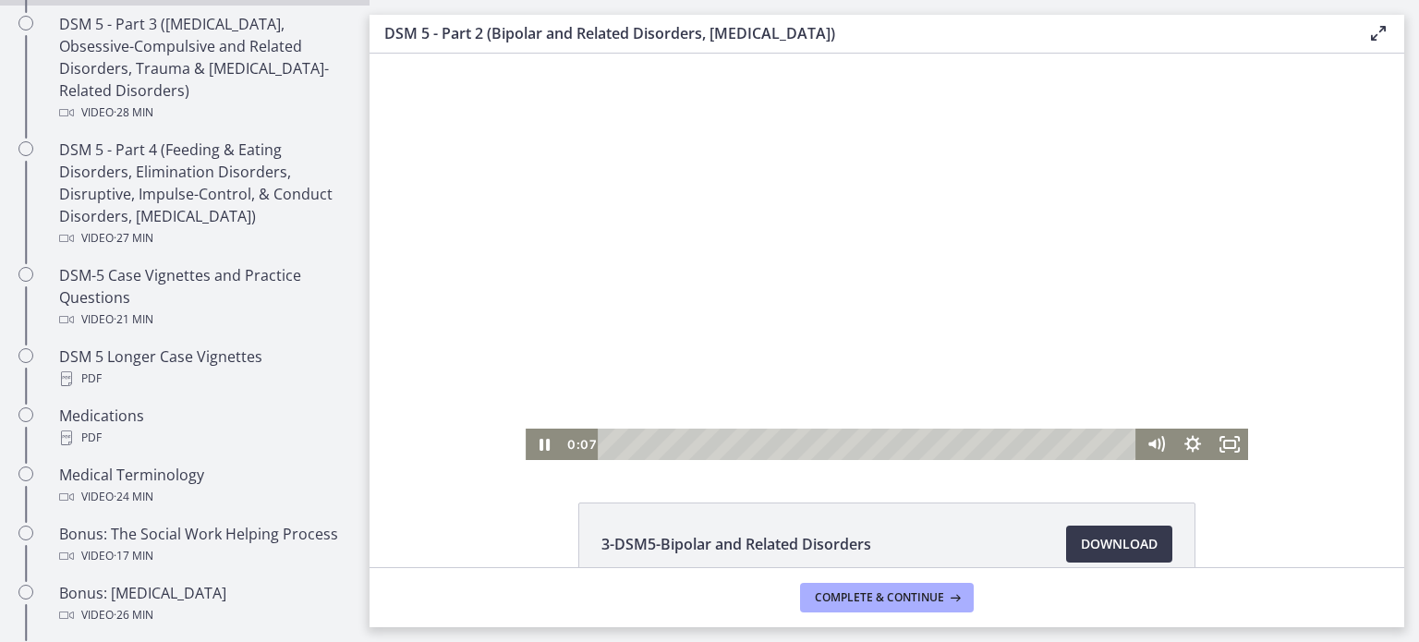
click at [868, 299] on div at bounding box center [887, 257] width 722 height 406
click at [1224, 441] on rect "Fullscreen" at bounding box center [1229, 444] width 11 height 7
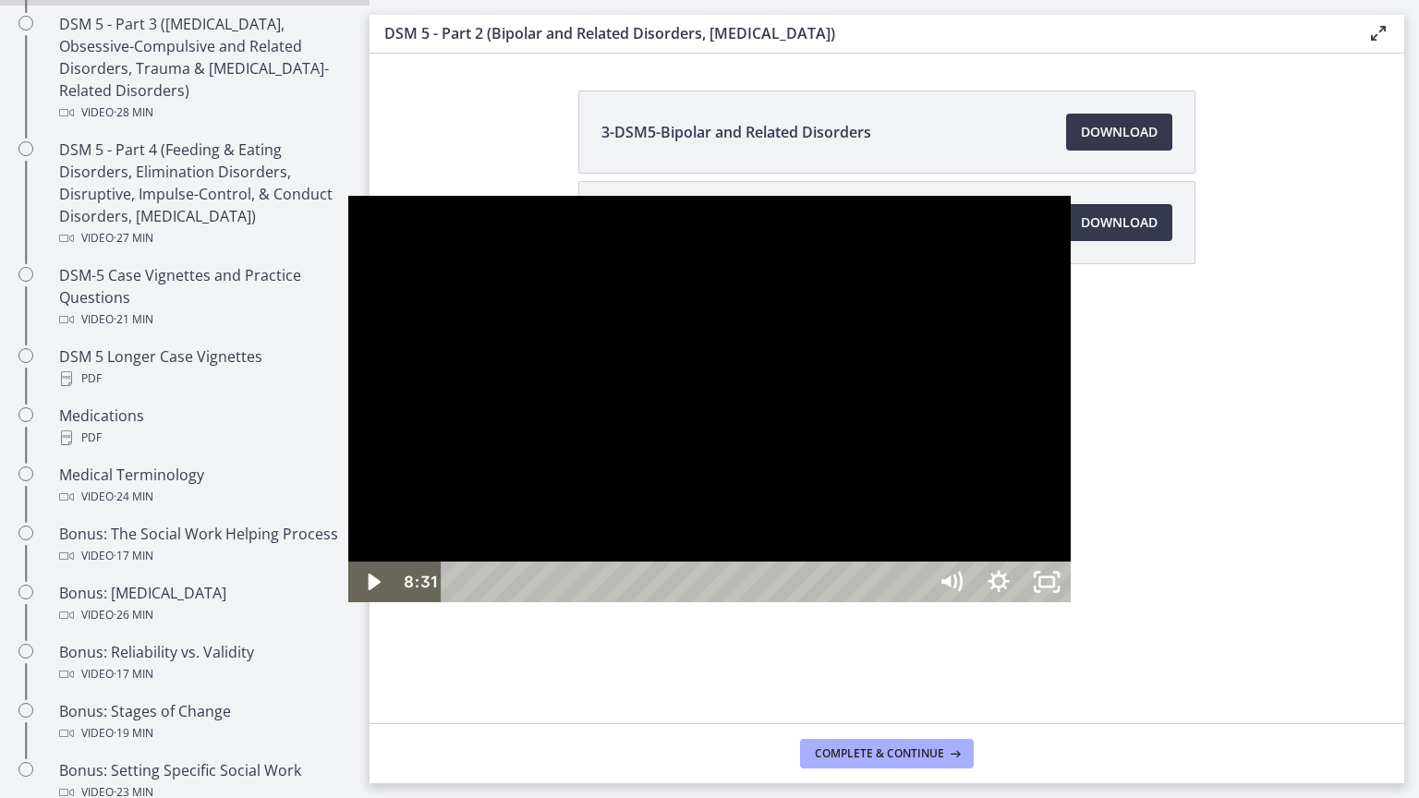
click at [1070, 349] on div at bounding box center [709, 399] width 722 height 406
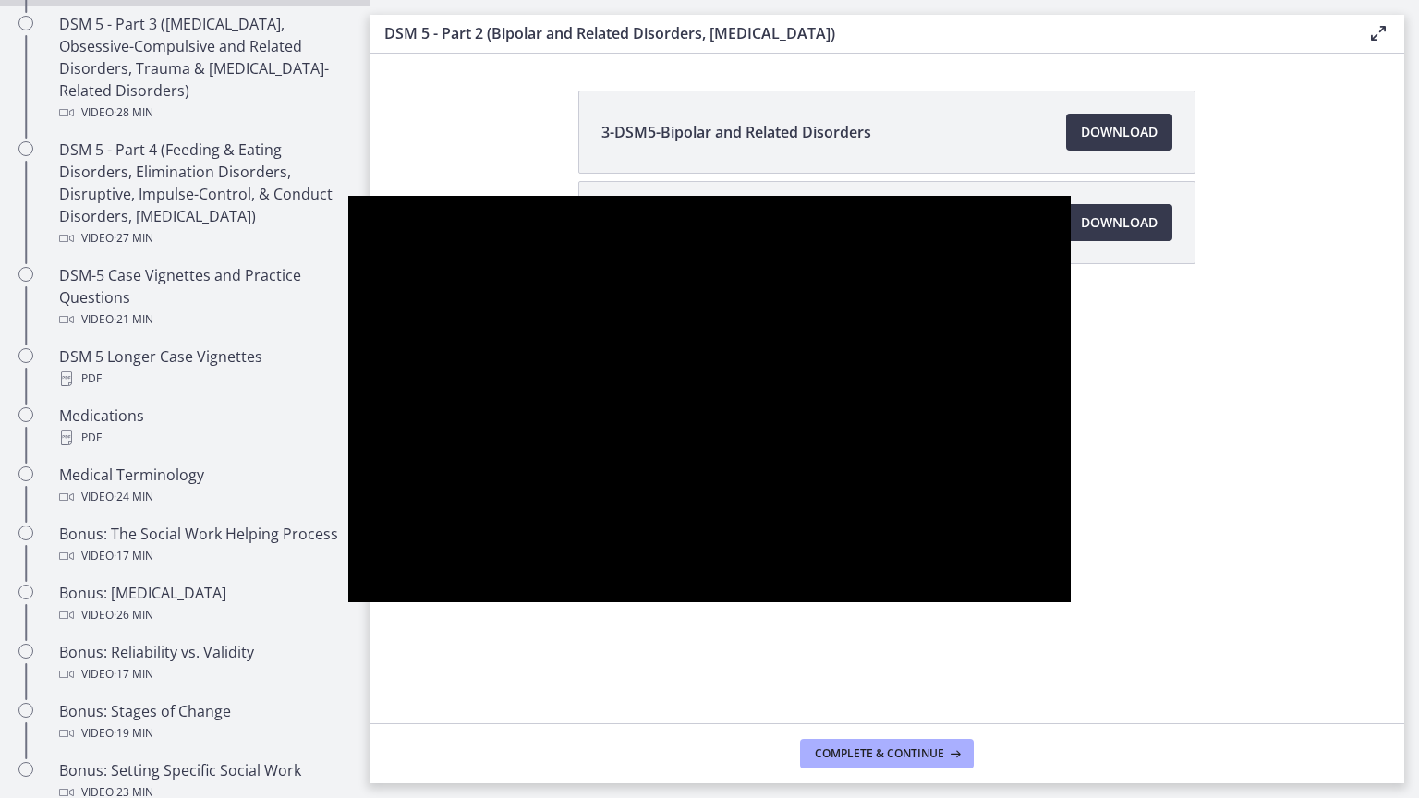
click at [348, 196] on button "Pause: cmseb8ng0h0c72v8tff0.mp4" at bounding box center [348, 196] width 1 height 1
click at [348, 196] on button "Play Video: cmseb8ng0h0c72v8tff0.mp4" at bounding box center [348, 196] width 1 height 1
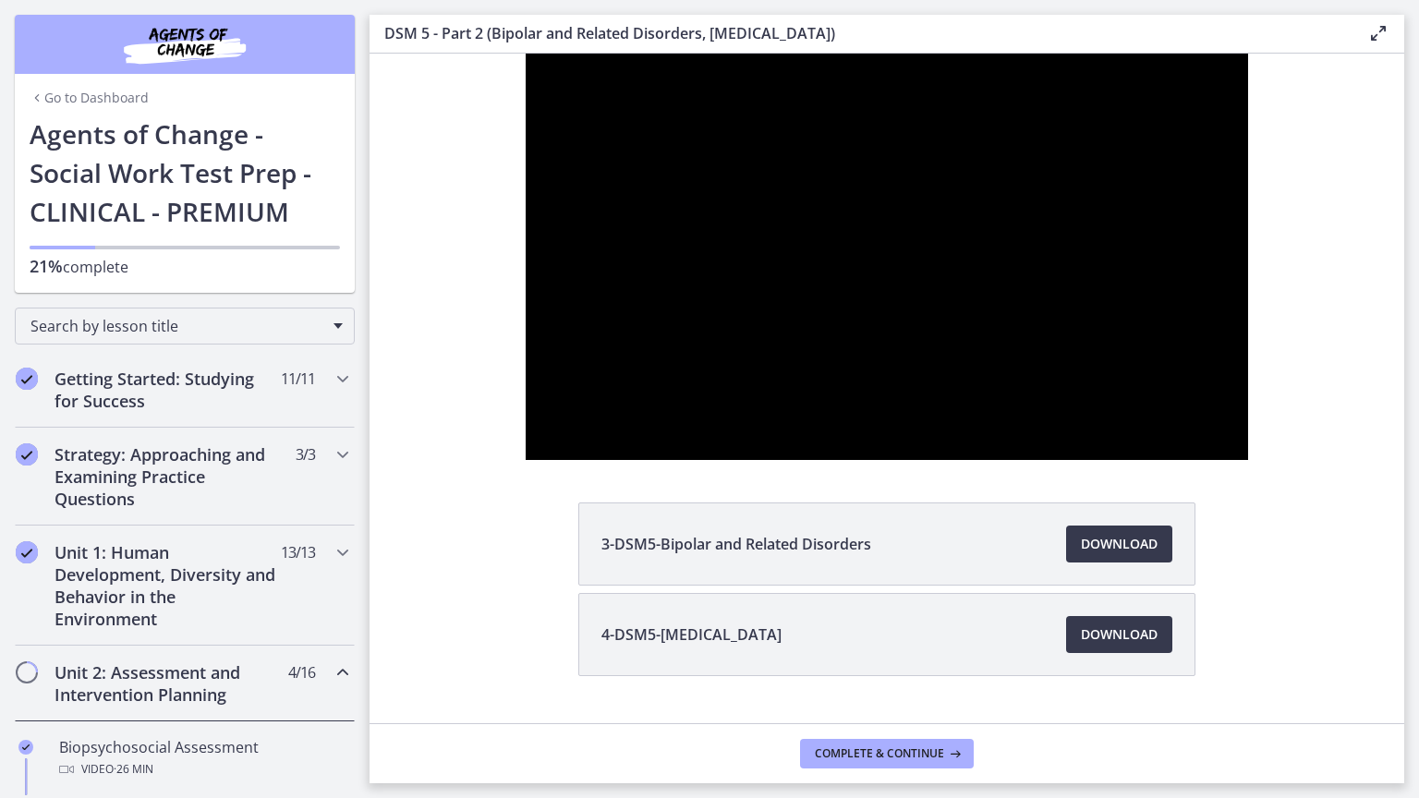
scroll to position [1085, 0]
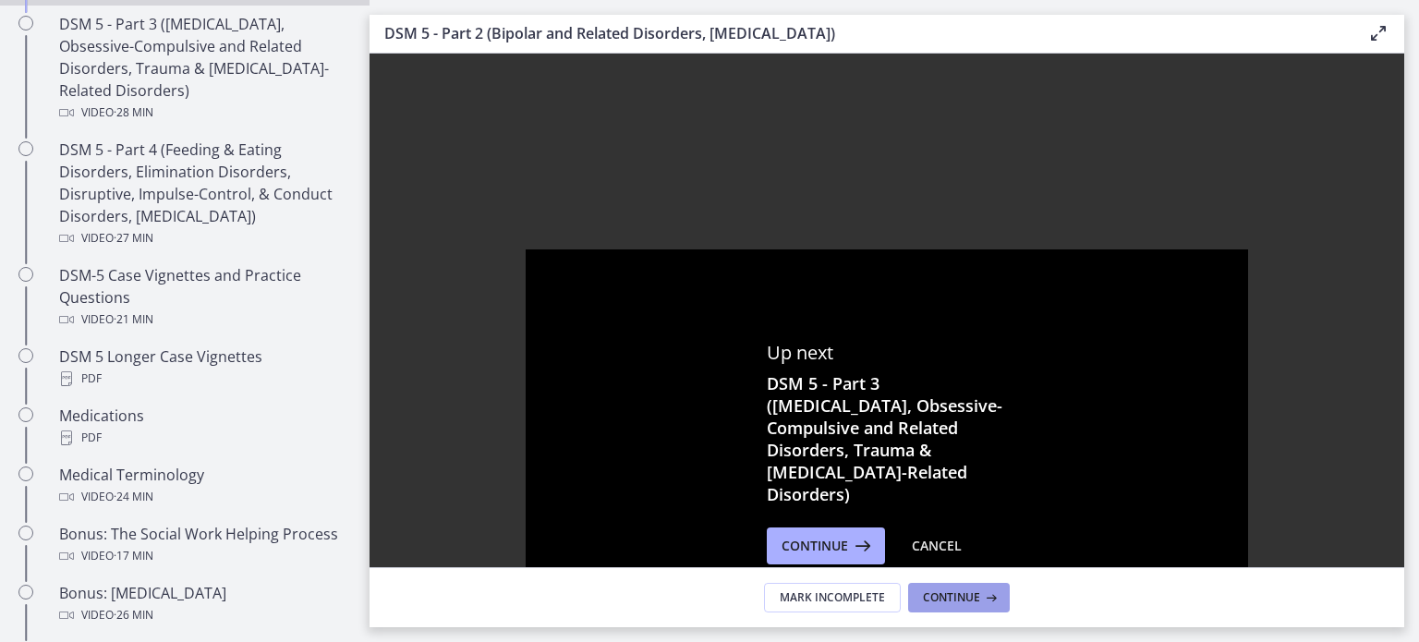
click at [1002, 594] on button "Continue" at bounding box center [959, 598] width 102 height 30
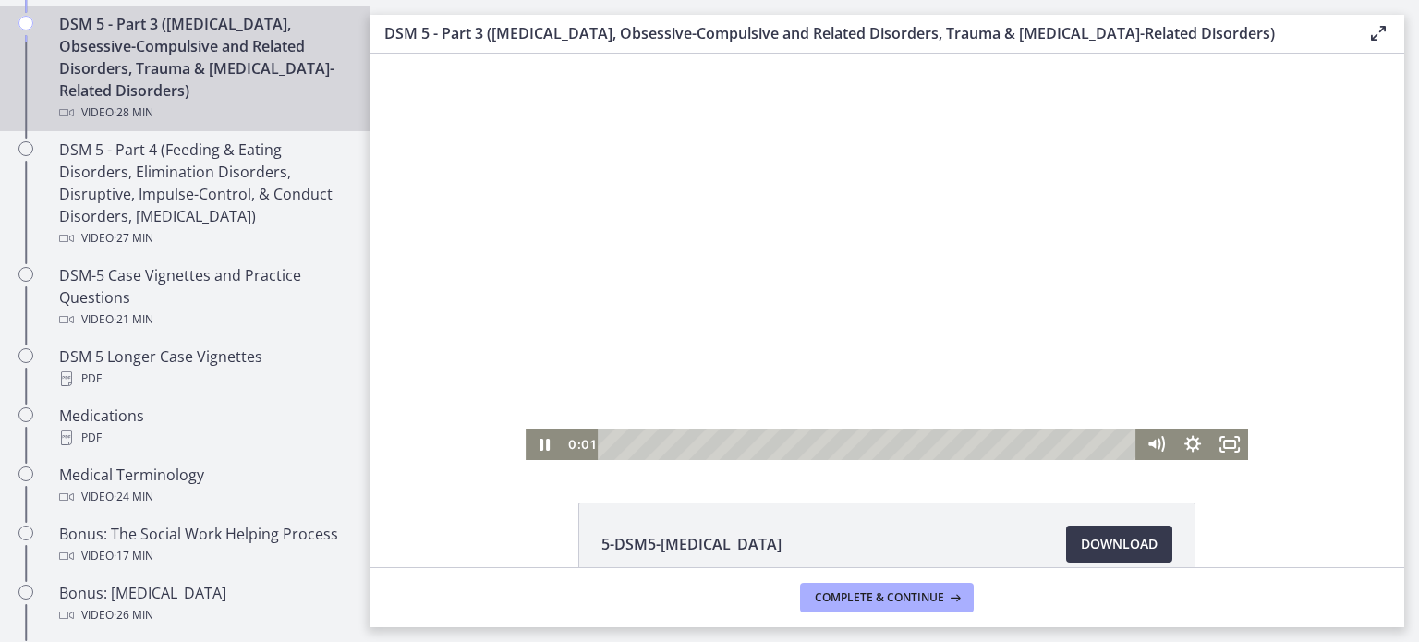
click at [995, 294] on div at bounding box center [887, 257] width 722 height 406
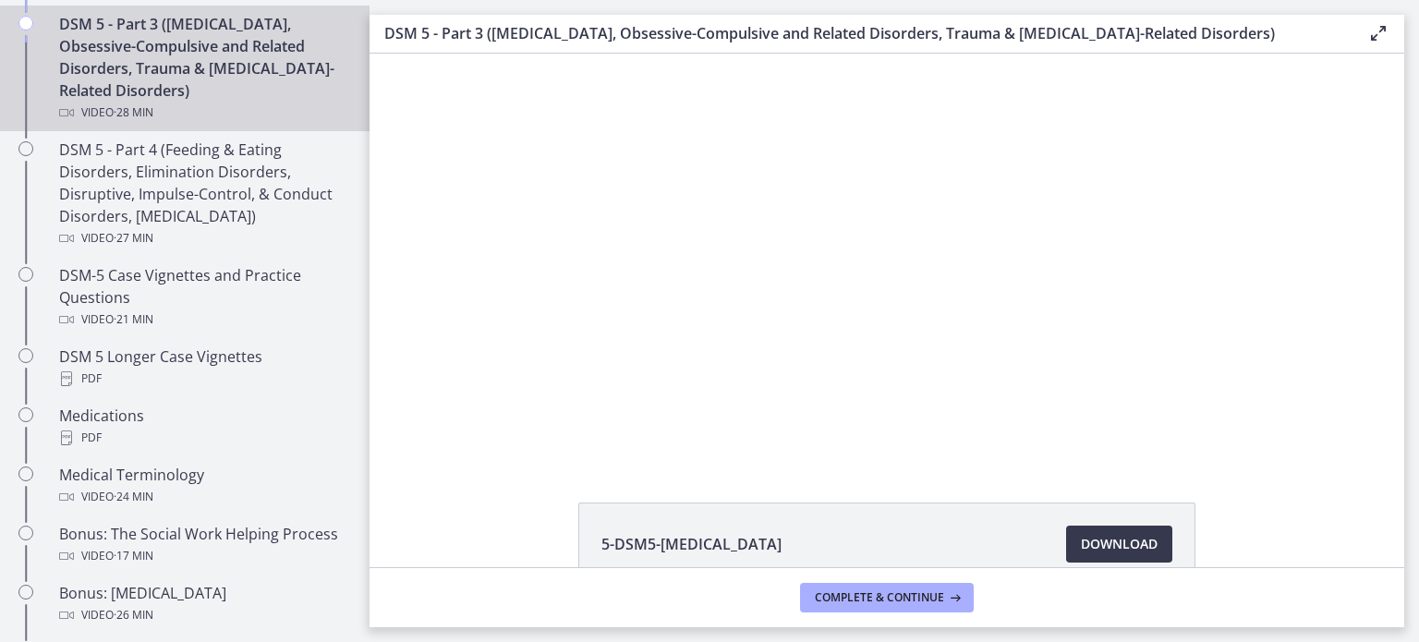
click at [332, 122] on link "DSM 5 - Part 3 (Anxiety Disorders, Obsessive-Compulsive and Related Disorders, …" at bounding box center [184, 69] width 369 height 126
click at [332, 120] on div "Video · 28 min" at bounding box center [203, 113] width 288 height 22
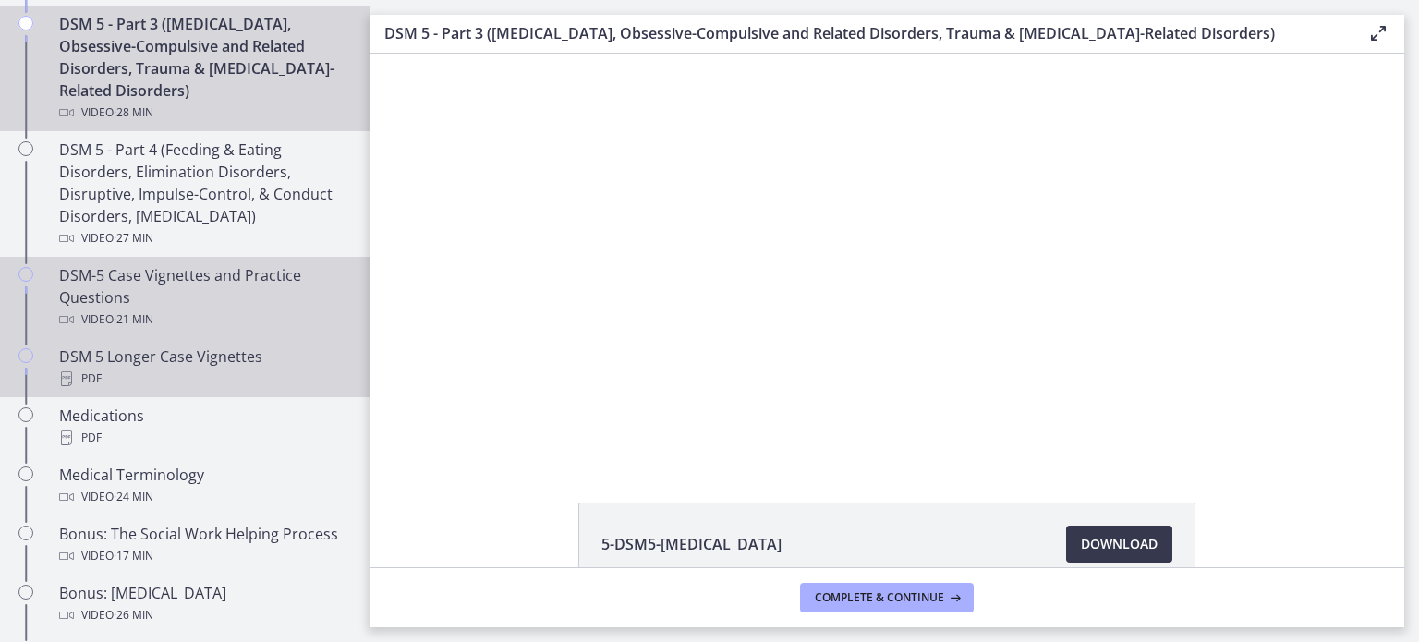
click at [100, 313] on div "Video · 21 min" at bounding box center [203, 319] width 288 height 22
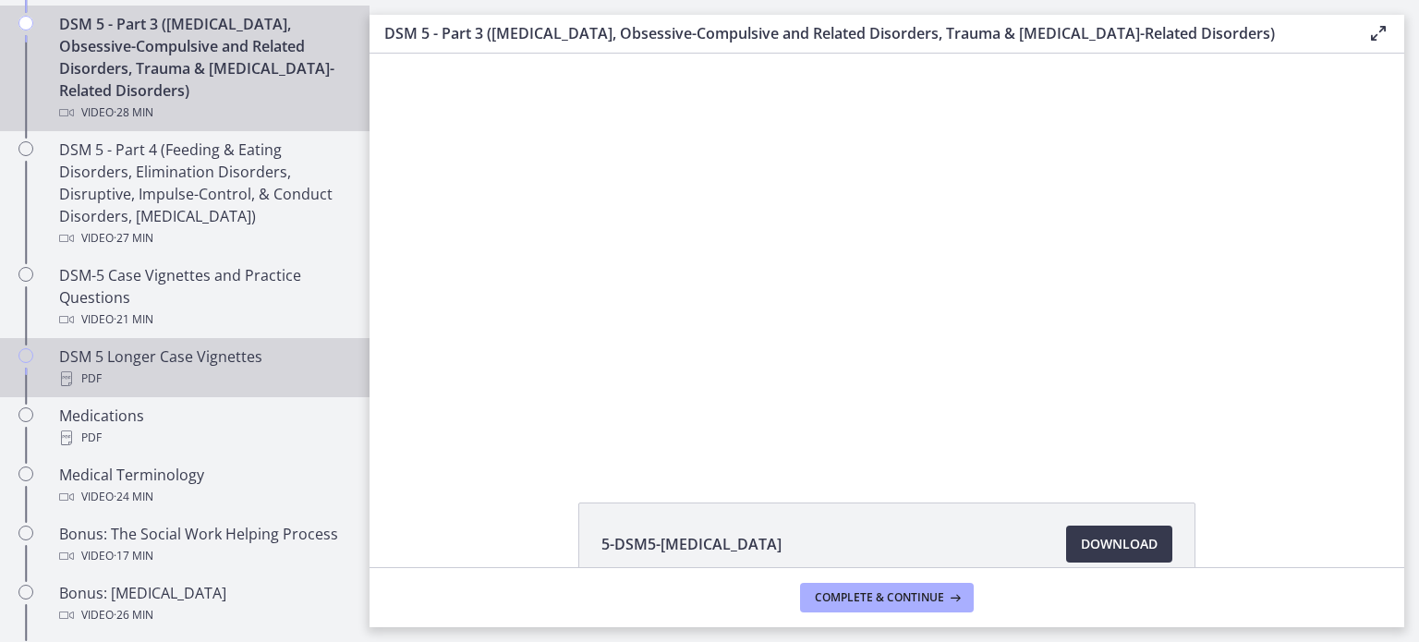
click at [98, 393] on link "DSM 5 Longer Case Vignettes PDF" at bounding box center [184, 367] width 369 height 59
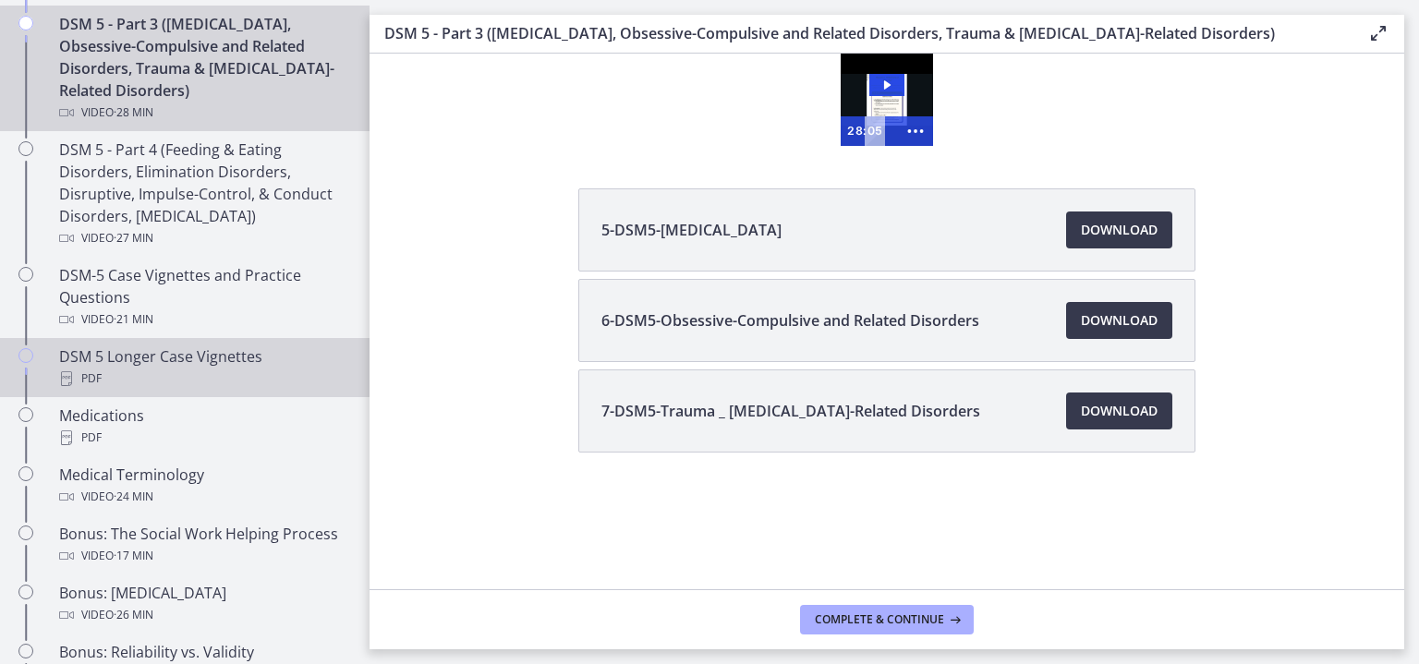
click at [1339, 311] on div "5-DSM5-Anxiety Disorders Download Opens in a new window 6-DSM5-Obsessive-Compul…" at bounding box center [886, 364] width 1034 height 353
click at [1341, 314] on div "5-DSM5-Anxiety Disorders Download Opens in a new window 6-DSM5-Obsessive-Compul…" at bounding box center [886, 364] width 1034 height 353
click at [1338, 311] on div "5-DSM5-Anxiety Disorders Download Opens in a new window 6-DSM5-Obsessive-Compul…" at bounding box center [886, 364] width 1034 height 353
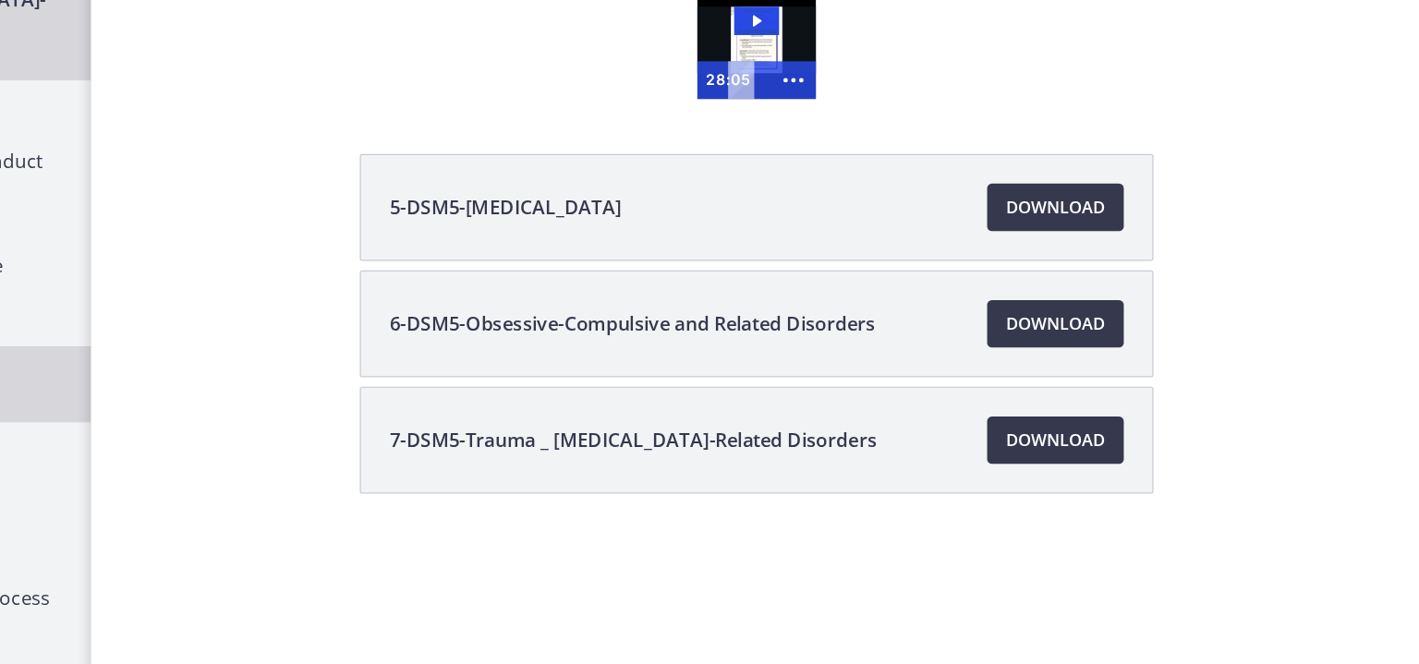
click at [1341, 312] on div "5-DSM5-Anxiety Disorders Download Opens in a new window 6-DSM5-Obsessive-Compul…" at bounding box center [886, 364] width 1034 height 353
click at [1340, 313] on div "5-DSM5-Anxiety Disorders Download Opens in a new window 6-DSM5-Obsessive-Compul…" at bounding box center [886, 364] width 1034 height 353
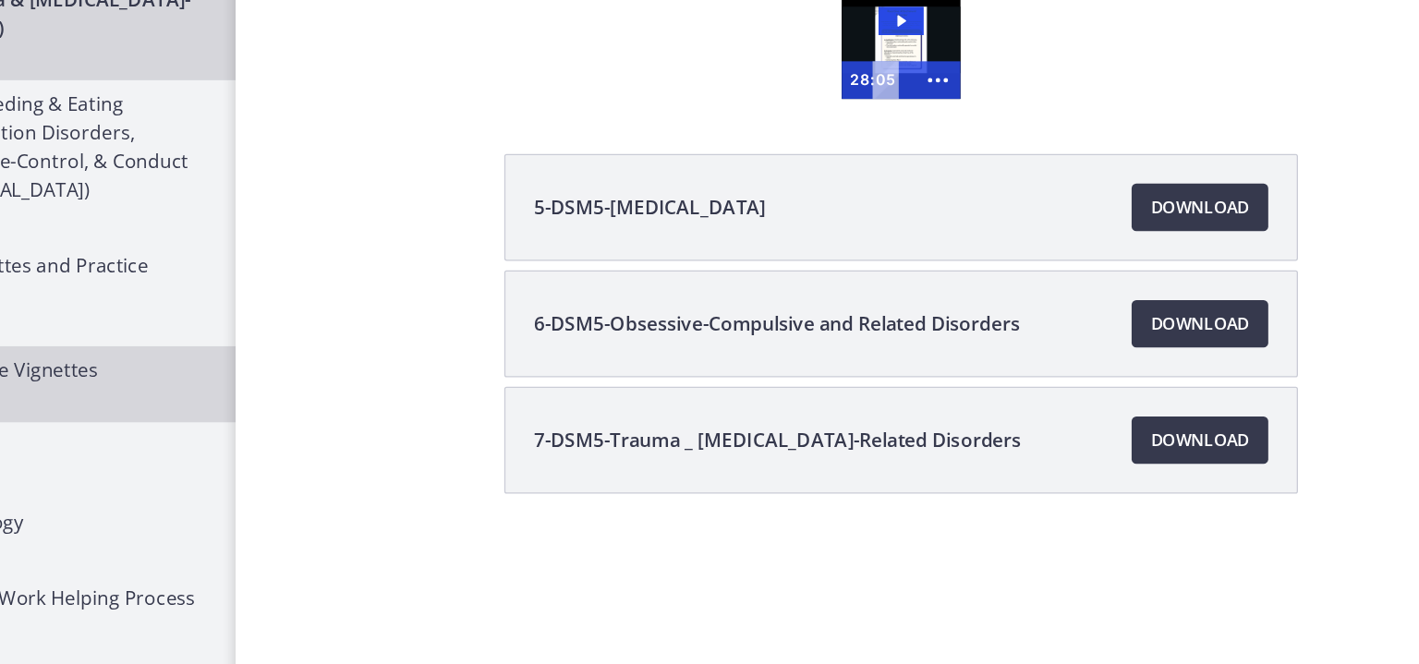
click at [1227, 310] on div "5-DSM5-Anxiety Disorders Download Opens in a new window 6-DSM5-Obsessive-Compul…" at bounding box center [886, 364] width 1034 height 353
click at [1210, 310] on div "5-DSM5-Anxiety Disorders Download Opens in a new window 6-DSM5-Obsessive-Compul…" at bounding box center [886, 364] width 1034 height 353
click at [1228, 313] on div "5-DSM5-Anxiety Disorders Download Opens in a new window 6-DSM5-Obsessive-Compul…" at bounding box center [886, 364] width 1034 height 353
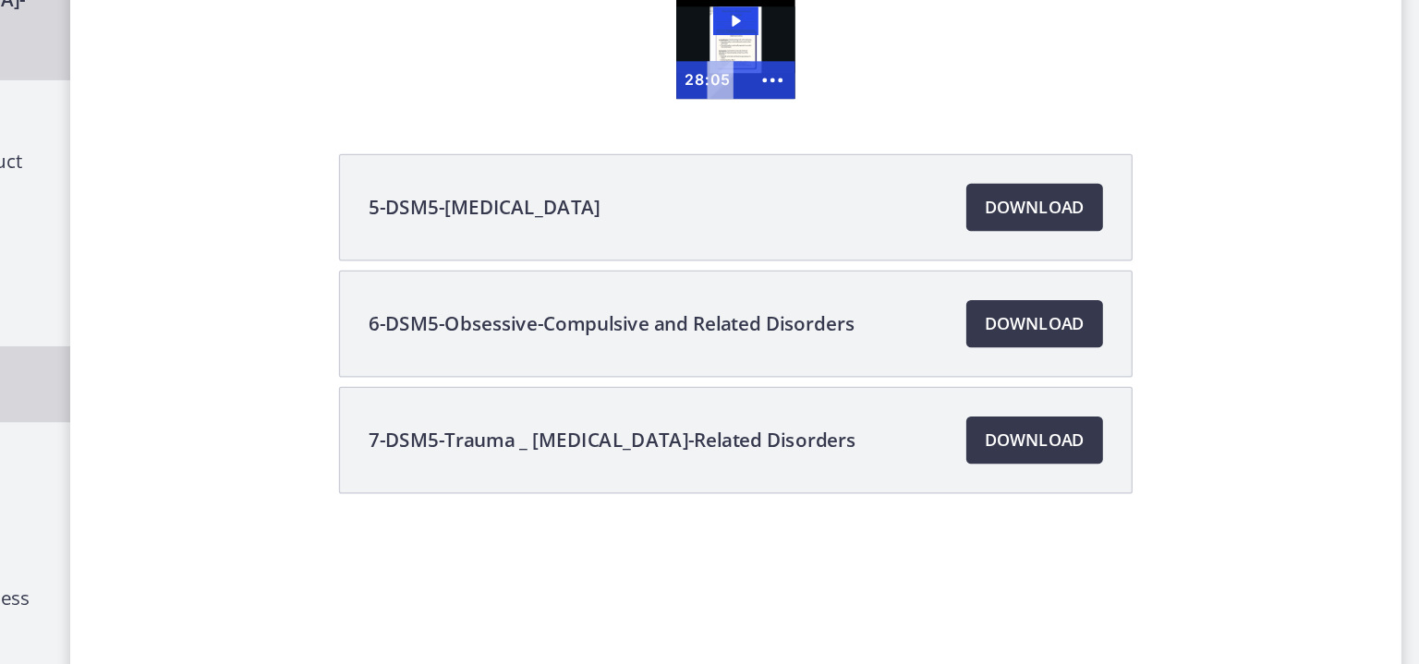
click at [1356, 311] on div "5-DSM5-Anxiety Disorders Download Opens in a new window 6-DSM5-Obsessive-Compul…" at bounding box center [886, 364] width 1034 height 353
click at [1356, 310] on div "5-DSM5-Anxiety Disorders Download Opens in a new window 6-DSM5-Obsessive-Compul…" at bounding box center [886, 364] width 1034 height 353
click at [1357, 313] on div "5-DSM5-Anxiety Disorders Download Opens in a new window 6-DSM5-Obsessive-Compul…" at bounding box center [886, 364] width 1034 height 353
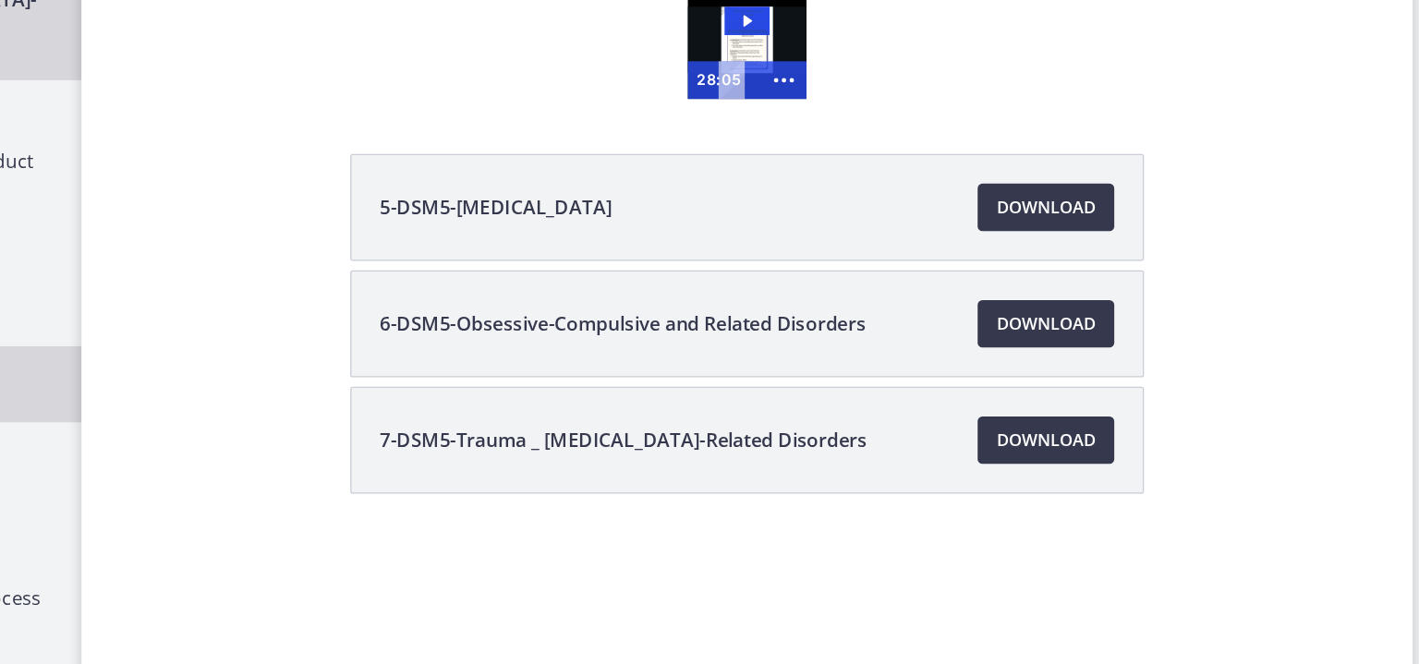
click at [1356, 313] on div "5-DSM5-Anxiety Disorders Download Opens in a new window 6-DSM5-Obsessive-Compul…" at bounding box center [886, 364] width 1034 height 353
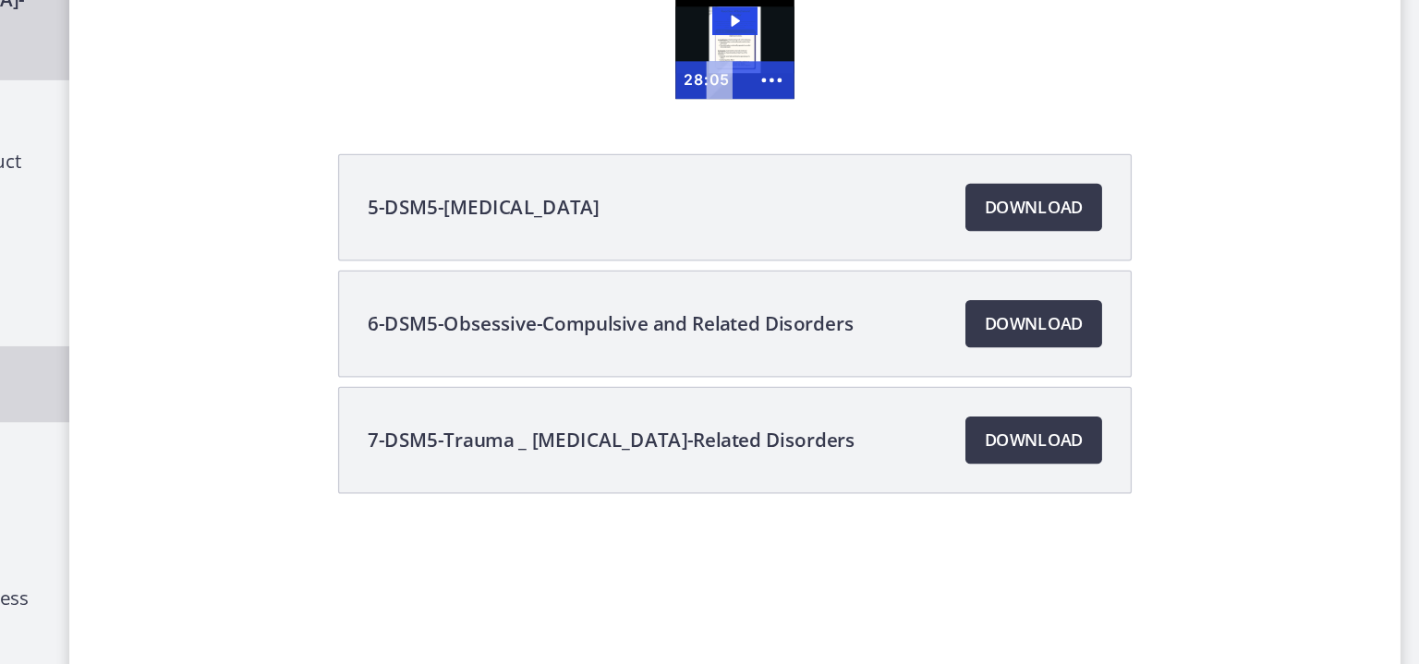
click at [1356, 310] on div "5-DSM5-Anxiety Disorders Download Opens in a new window 6-DSM5-Obsessive-Compul…" at bounding box center [886, 364] width 1034 height 353
click at [1357, 312] on div "5-DSM5-Anxiety Disorders Download Opens in a new window 6-DSM5-Obsessive-Compul…" at bounding box center [886, 364] width 1034 height 353
click at [1350, 311] on div "5-DSM5-Anxiety Disorders Download Opens in a new window 6-DSM5-Obsessive-Compul…" at bounding box center [886, 364] width 1034 height 353
click at [1357, 312] on div "5-DSM5-Anxiety Disorders Download Opens in a new window 6-DSM5-Obsessive-Compul…" at bounding box center [886, 364] width 1034 height 353
click at [1356, 311] on div "5-DSM5-Anxiety Disorders Download Opens in a new window 6-DSM5-Obsessive-Compul…" at bounding box center [886, 364] width 1034 height 353
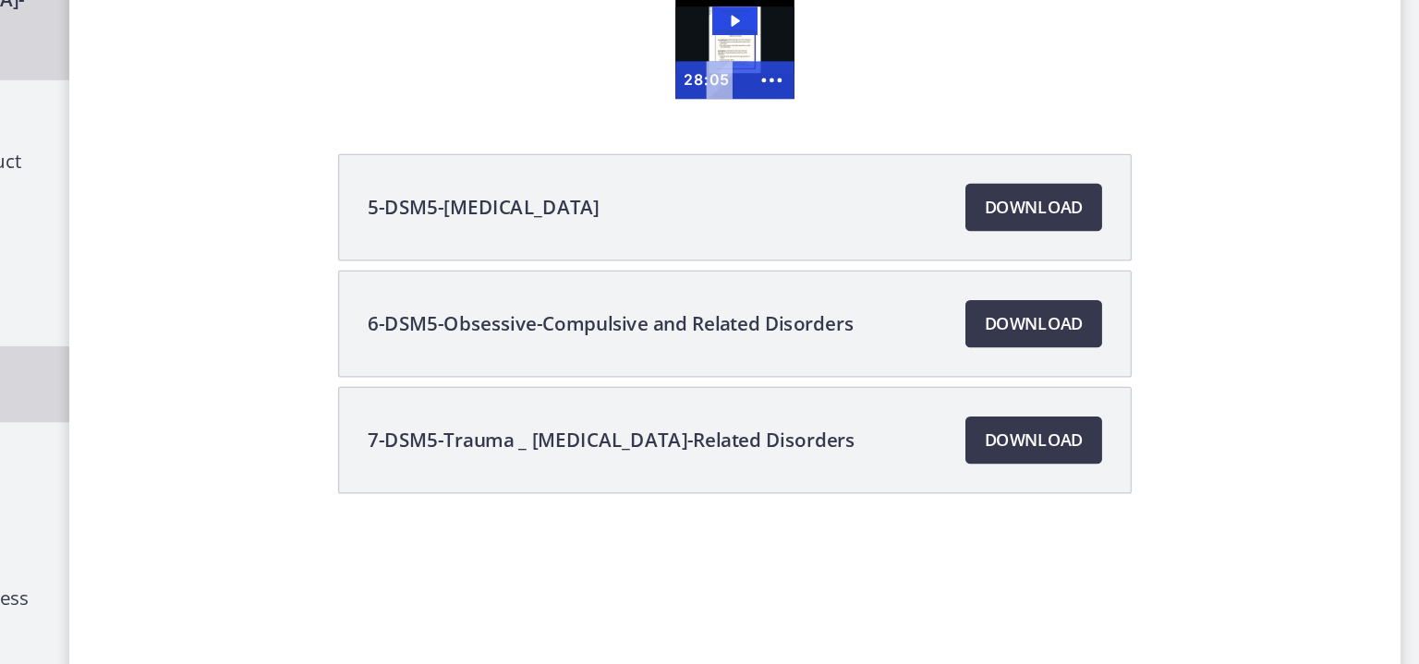
click at [1357, 312] on div "5-DSM5-Anxiety Disorders Download Opens in a new window 6-DSM5-Obsessive-Compul…" at bounding box center [886, 364] width 1034 height 353
click at [1358, 313] on div "5-DSM5-Anxiety Disorders Download Opens in a new window 6-DSM5-Obsessive-Compul…" at bounding box center [886, 364] width 1034 height 353
click at [1356, 312] on div "5-DSM5-Anxiety Disorders Download Opens in a new window 6-DSM5-Obsessive-Compul…" at bounding box center [886, 364] width 1034 height 353
click at [1356, 310] on div "5-DSM5-Anxiety Disorders Download Opens in a new window 6-DSM5-Obsessive-Compul…" at bounding box center [886, 364] width 1034 height 353
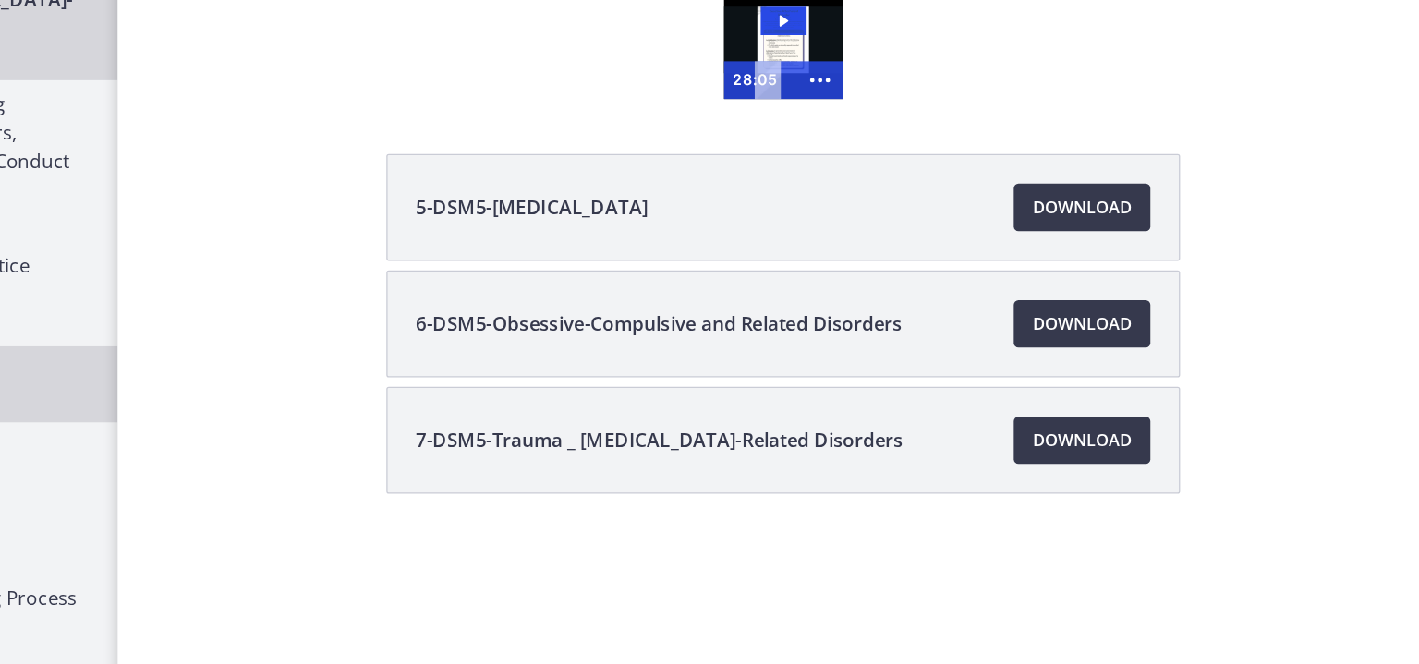
click at [1319, 311] on div "5-DSM5-Anxiety Disorders Download Opens in a new window 6-DSM5-Obsessive-Compul…" at bounding box center [886, 364] width 1034 height 353
click at [1320, 313] on div "5-DSM5-Anxiety Disorders Download Opens in a new window 6-DSM5-Obsessive-Compul…" at bounding box center [886, 364] width 1034 height 353
click at [1321, 314] on div "5-DSM5-Anxiety Disorders Download Opens in a new window 6-DSM5-Obsessive-Compul…" at bounding box center [886, 364] width 1034 height 353
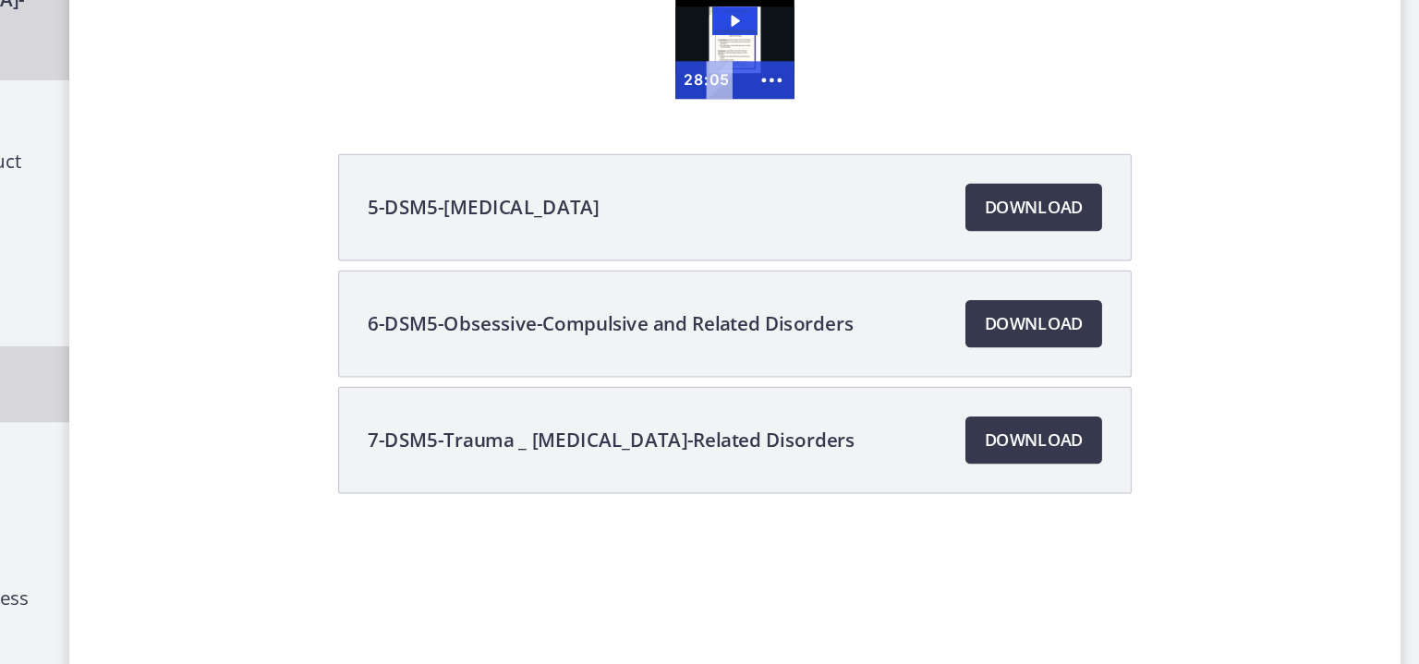
click at [1356, 311] on div "5-DSM5-Anxiety Disorders Download Opens in a new window 6-DSM5-Obsessive-Compul…" at bounding box center [886, 364] width 1034 height 353
click at [1340, 309] on div "5-DSM5-Anxiety Disorders Download Opens in a new window 6-DSM5-Obsessive-Compul…" at bounding box center [886, 364] width 1034 height 353
click at [1357, 312] on div "5-DSM5-Anxiety Disorders Download Opens in a new window 6-DSM5-Obsessive-Compul…" at bounding box center [886, 364] width 1034 height 353
click at [1357, 313] on div "5-DSM5-Anxiety Disorders Download Opens in a new window 6-DSM5-Obsessive-Compul…" at bounding box center [886, 364] width 1034 height 353
click at [1356, 311] on div "5-DSM5-Anxiety Disorders Download Opens in a new window 6-DSM5-Obsessive-Compul…" at bounding box center [886, 364] width 1034 height 353
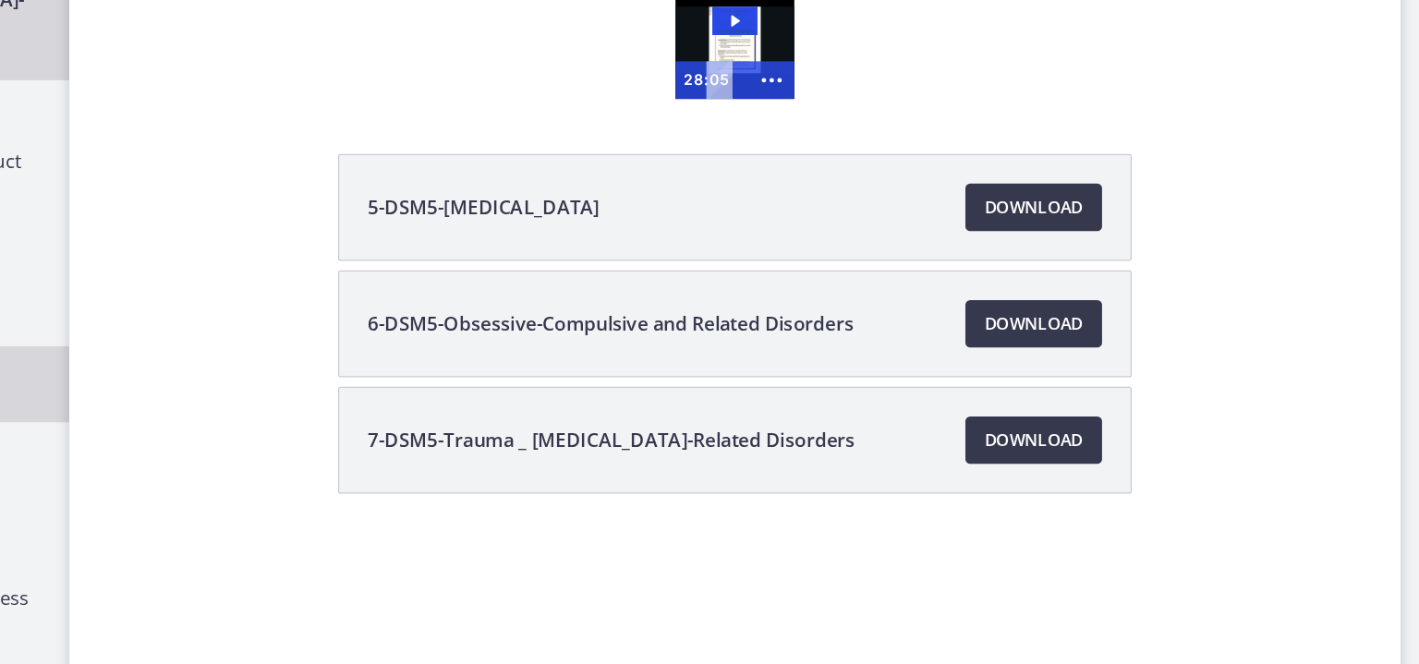
click at [1353, 311] on div "5-DSM5-Anxiety Disorders Download Opens in a new window 6-DSM5-Obsessive-Compul…" at bounding box center [886, 364] width 1034 height 353
click at [1356, 310] on div "5-DSM5-Anxiety Disorders Download Opens in a new window 6-DSM5-Obsessive-Compul…" at bounding box center [886, 364] width 1034 height 353
click at [1357, 312] on div "5-DSM5-Anxiety Disorders Download Opens in a new window 6-DSM5-Obsessive-Compul…" at bounding box center [886, 364] width 1034 height 353
click at [1356, 311] on div "5-DSM5-Anxiety Disorders Download Opens in a new window 6-DSM5-Obsessive-Compul…" at bounding box center [886, 364] width 1034 height 353
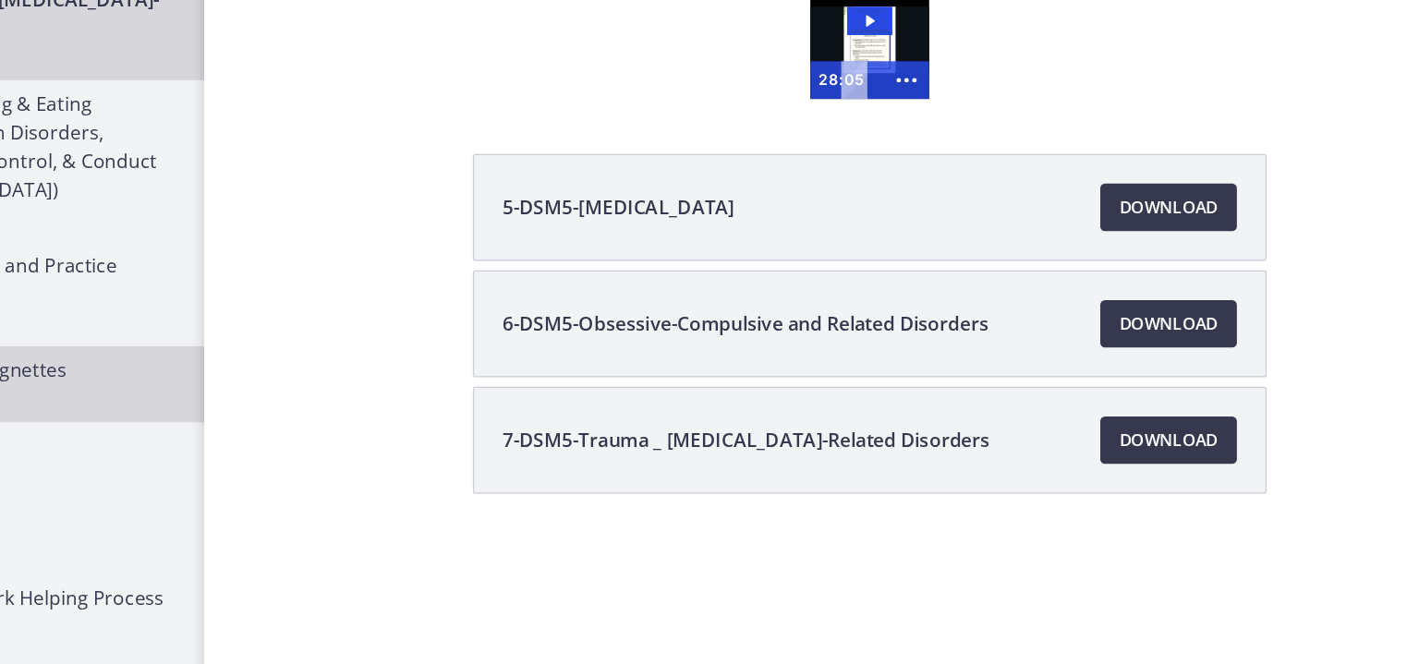
click at [1252, 314] on div "5-DSM5-Anxiety Disorders Download Opens in a new window 6-DSM5-Obsessive-Compul…" at bounding box center [886, 364] width 1034 height 353
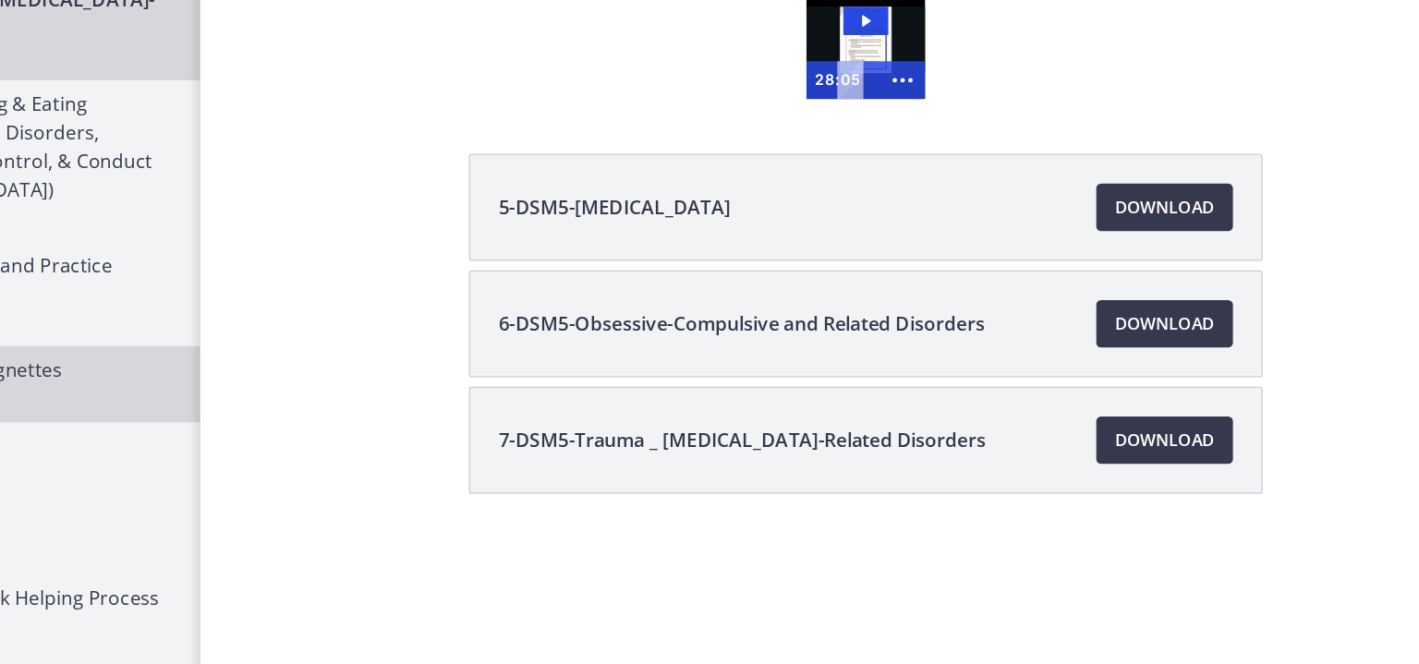
click at [1239, 310] on div "5-DSM5-Anxiety Disorders Download Opens in a new window 6-DSM5-Obsessive-Compul…" at bounding box center [886, 364] width 1034 height 353
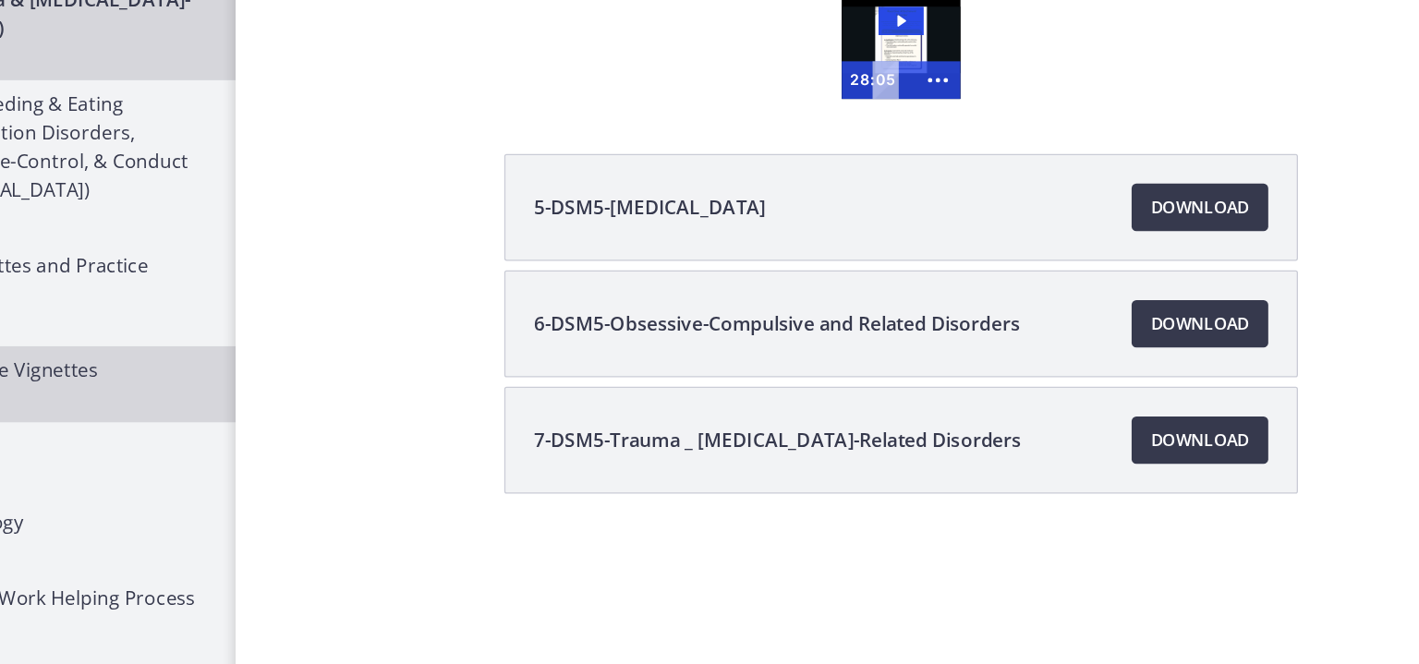
click at [1227, 311] on div "5-DSM5-Anxiety Disorders Download Opens in a new window 6-DSM5-Obsessive-Compul…" at bounding box center [886, 364] width 1034 height 353
click at [1223, 312] on div "5-DSM5-Anxiety Disorders Download Opens in a new window 6-DSM5-Obsessive-Compul…" at bounding box center [886, 364] width 1034 height 353
click at [1227, 311] on div "5-DSM5-Anxiety Disorders Download Opens in a new window 6-DSM5-Obsessive-Compul…" at bounding box center [886, 364] width 1034 height 353
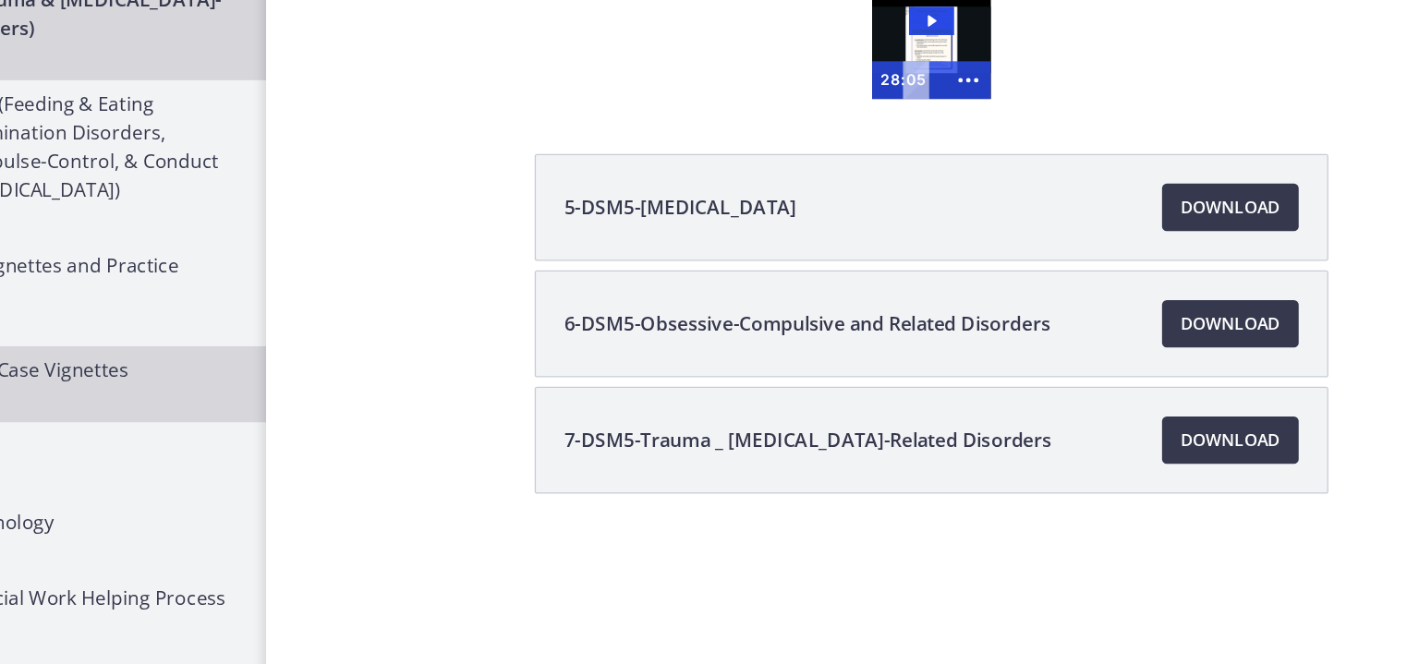
click at [1204, 312] on div "5-DSM5-Anxiety Disorders Download Opens in a new window 6-DSM5-Obsessive-Compul…" at bounding box center [886, 364] width 647 height 353
click at [1199, 312] on div "5-DSM5-Anxiety Disorders Download Opens in a new window 6-DSM5-Obsessive-Compul…" at bounding box center [886, 364] width 647 height 353
click at [1203, 310] on div "5-DSM5-Anxiety Disorders Download Opens in a new window 6-DSM5-Obsessive-Compul…" at bounding box center [886, 364] width 647 height 353
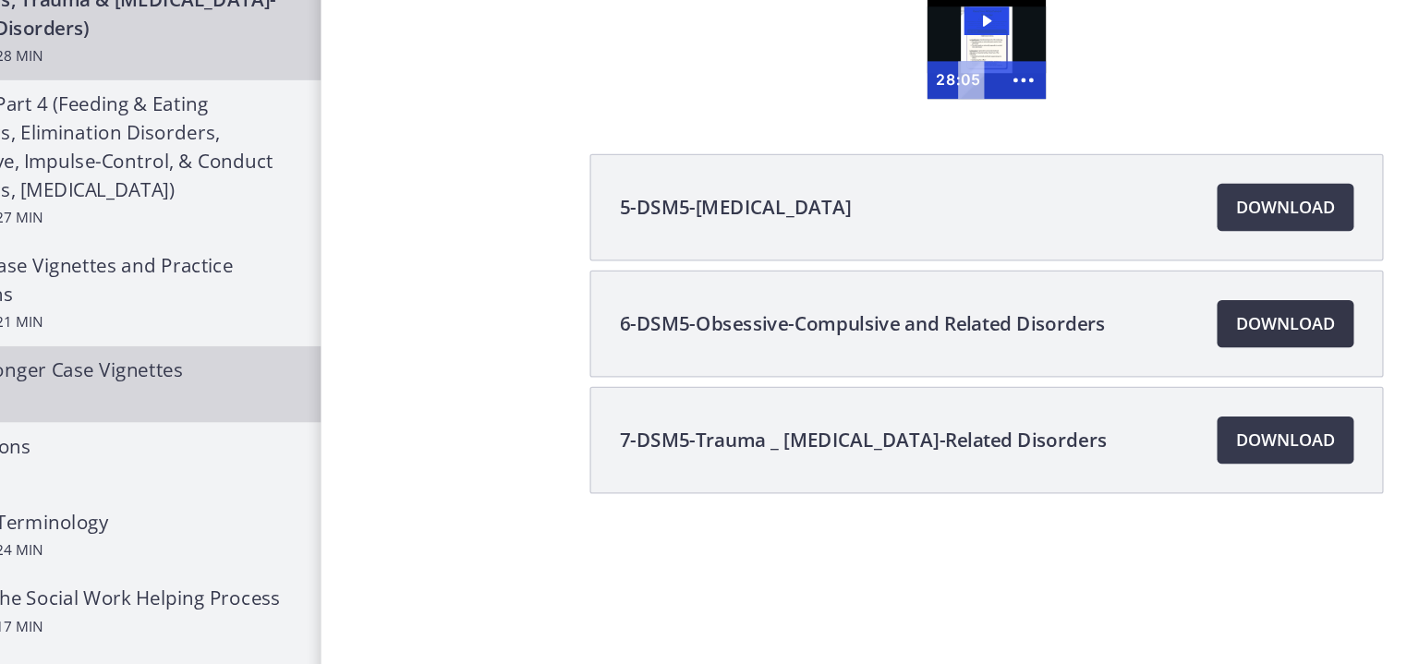
click at [1162, 312] on link "Download Opens in a new window" at bounding box center [1119, 320] width 106 height 37
